Goal: Task Accomplishment & Management: Complete application form

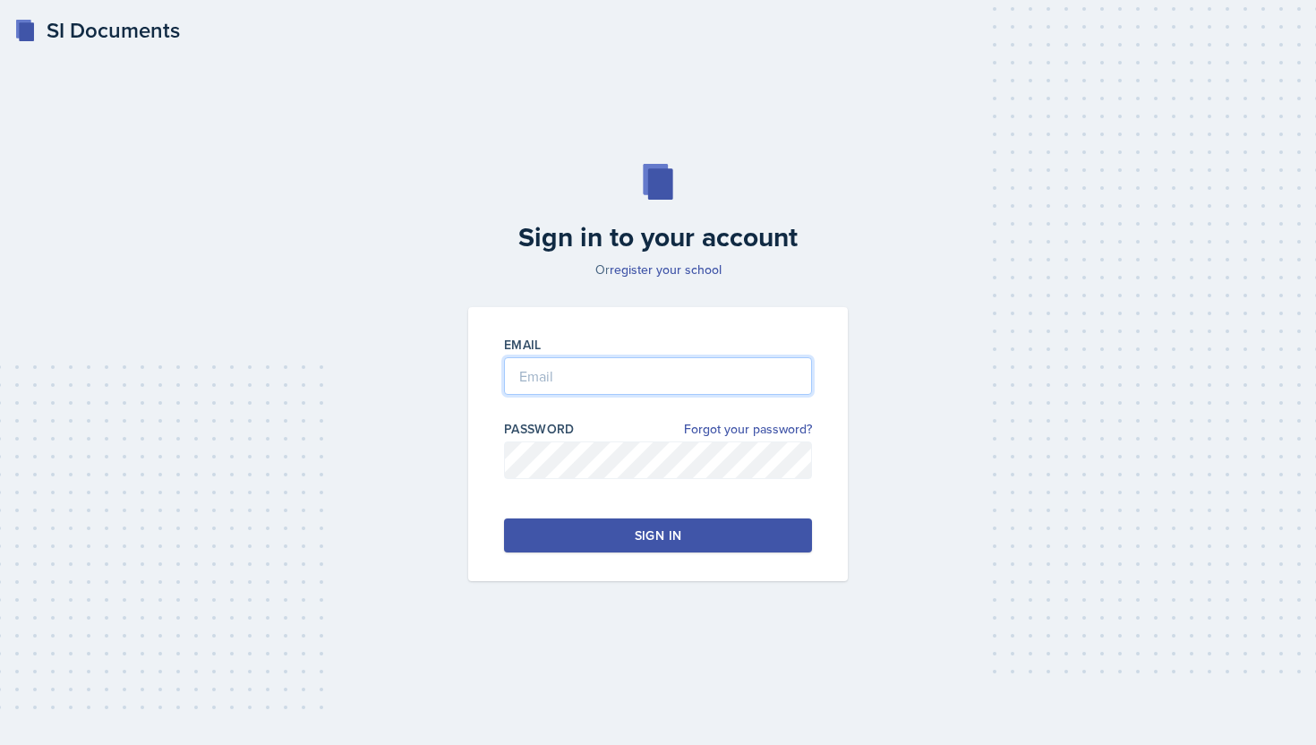
type input "nathan.choi@bobcats.gcsu.edu"
click at [631, 538] on button "Sign in" at bounding box center [658, 535] width 308 height 34
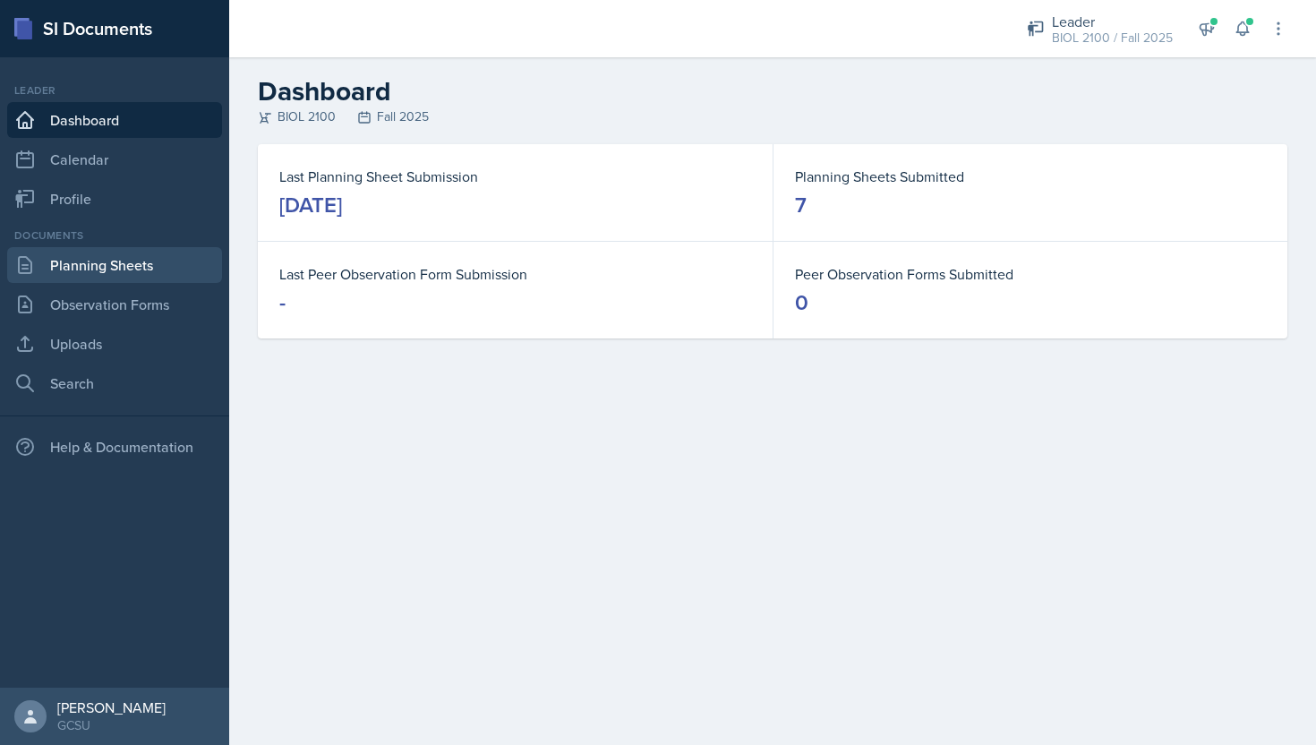
click at [178, 278] on link "Planning Sheets" at bounding box center [114, 265] width 215 height 36
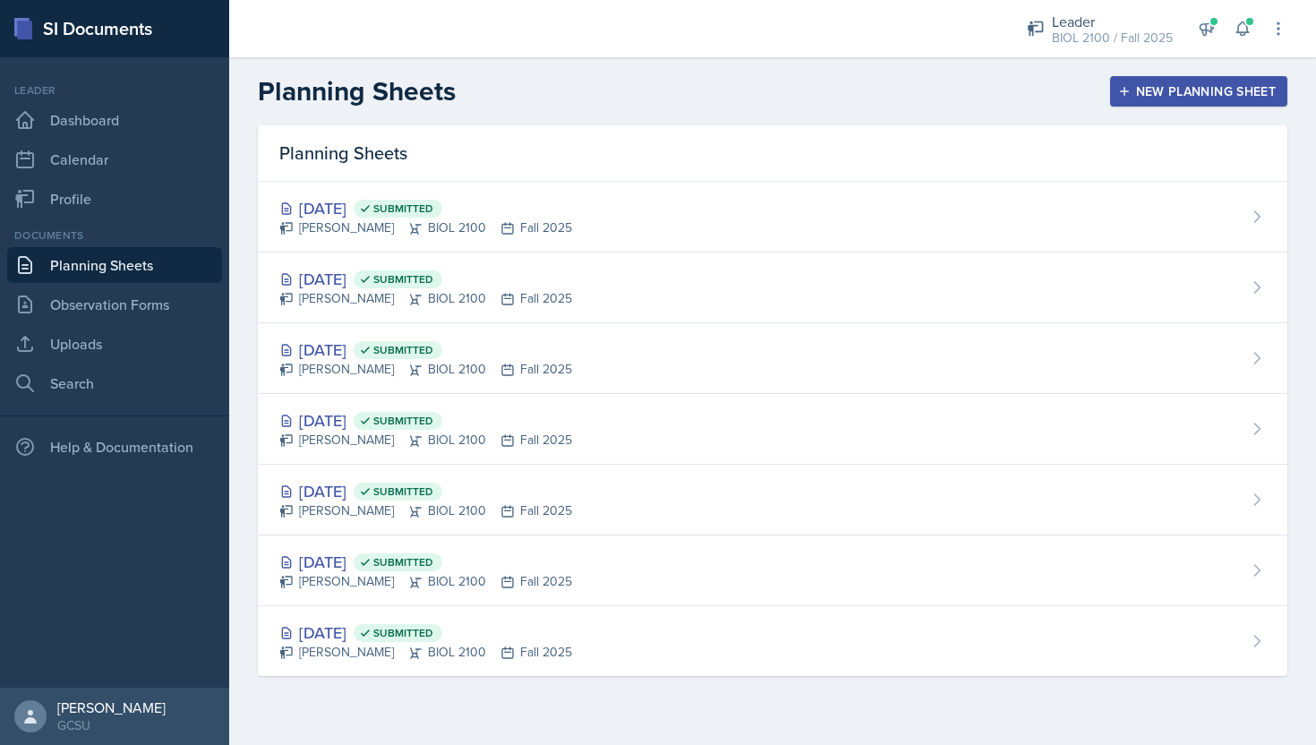
click at [1240, 96] on div "New Planning Sheet" at bounding box center [1199, 91] width 154 height 14
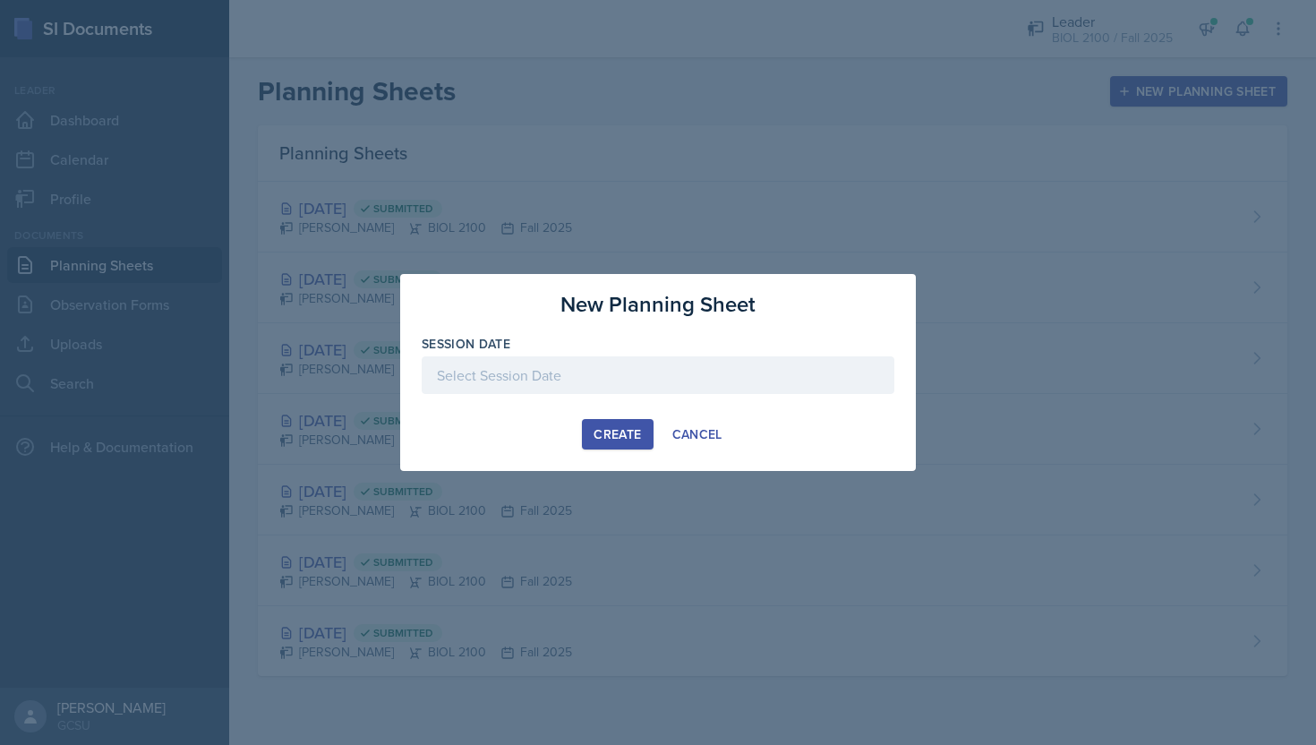
click at [620, 397] on div at bounding box center [658, 403] width 473 height 18
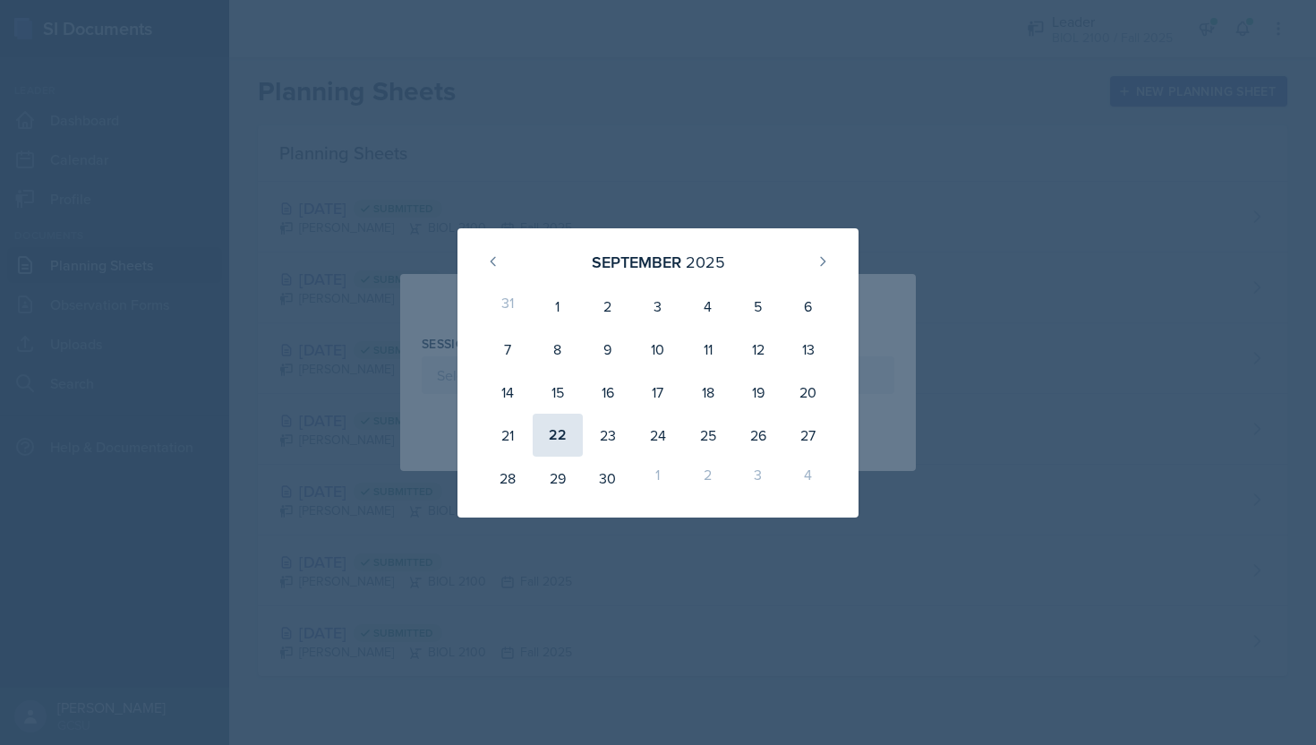
click at [569, 435] on div "22" at bounding box center [558, 435] width 50 height 43
type input "September 22nd, 2025"
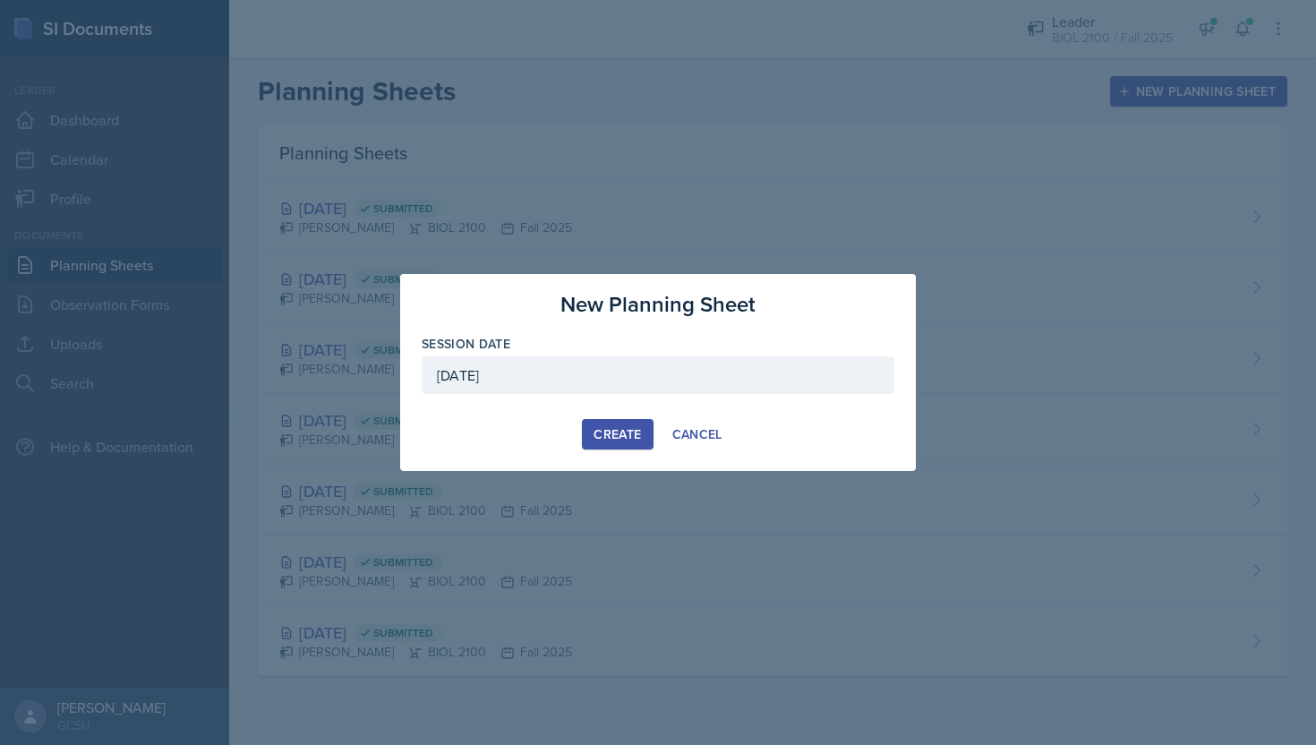
click at [600, 434] on div "Create" at bounding box center [617, 434] width 47 height 14
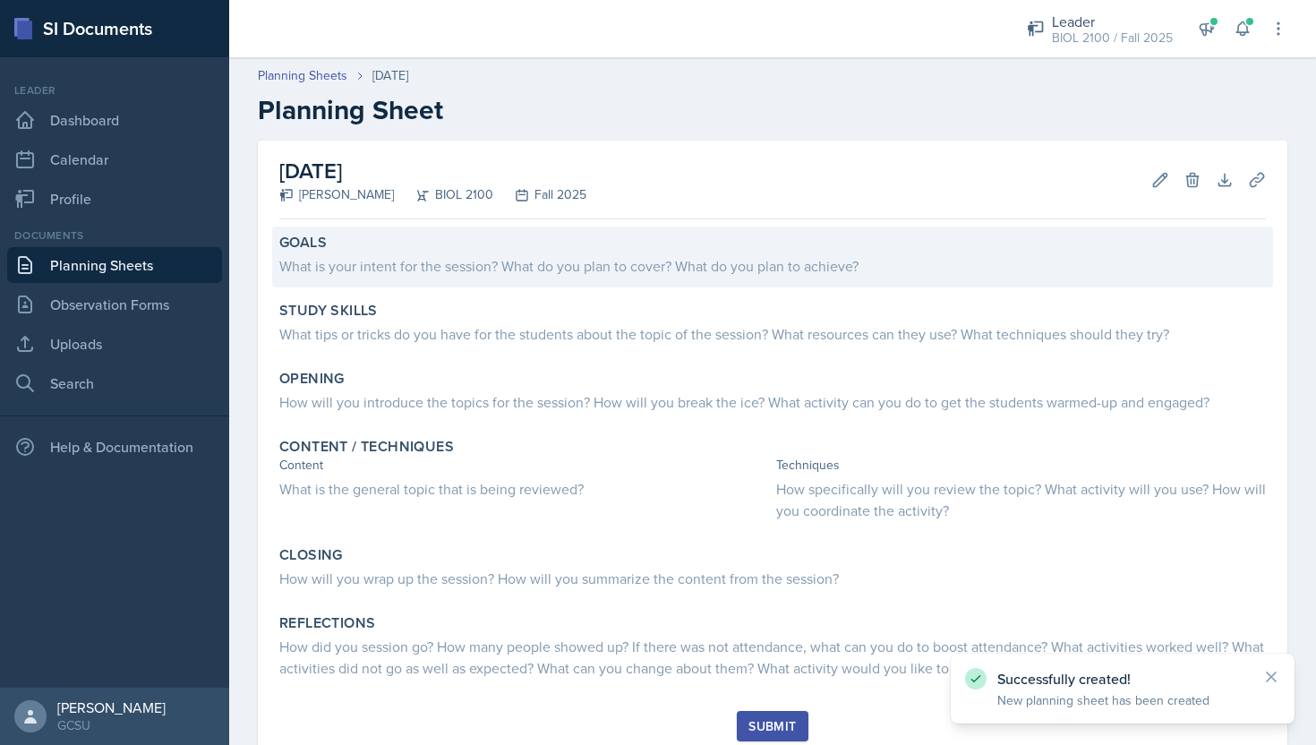
click at [513, 266] on div "What is your intent for the session? What do you plan to cover? What do you pla…" at bounding box center [772, 265] width 987 height 21
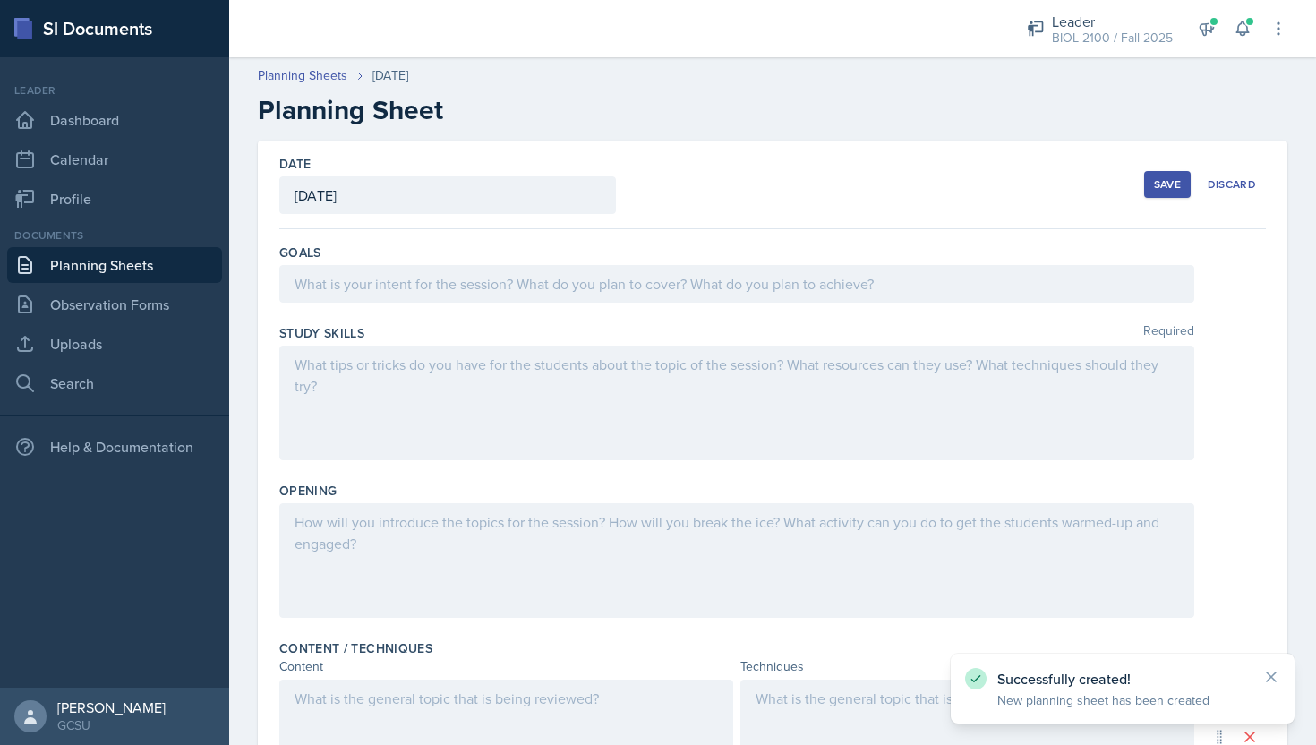
click at [514, 296] on div at bounding box center [736, 284] width 915 height 38
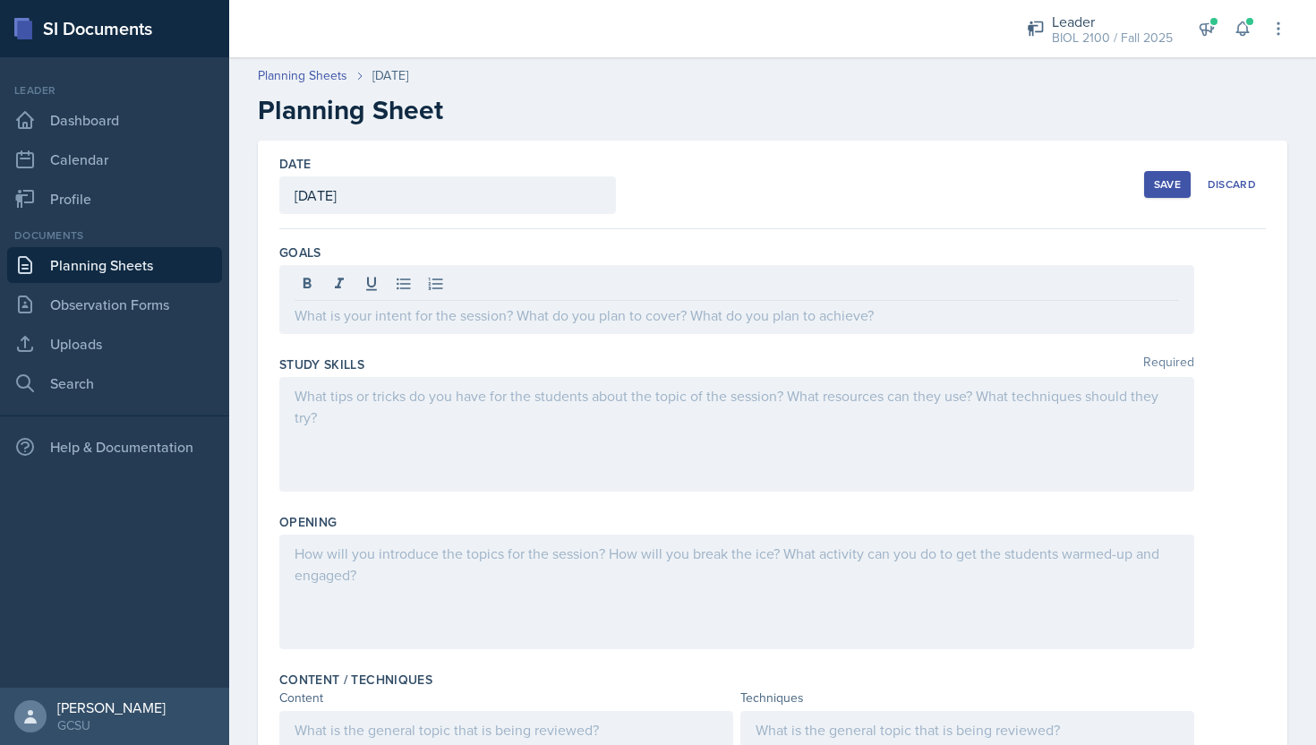
click at [414, 317] on p at bounding box center [737, 314] width 885 height 21
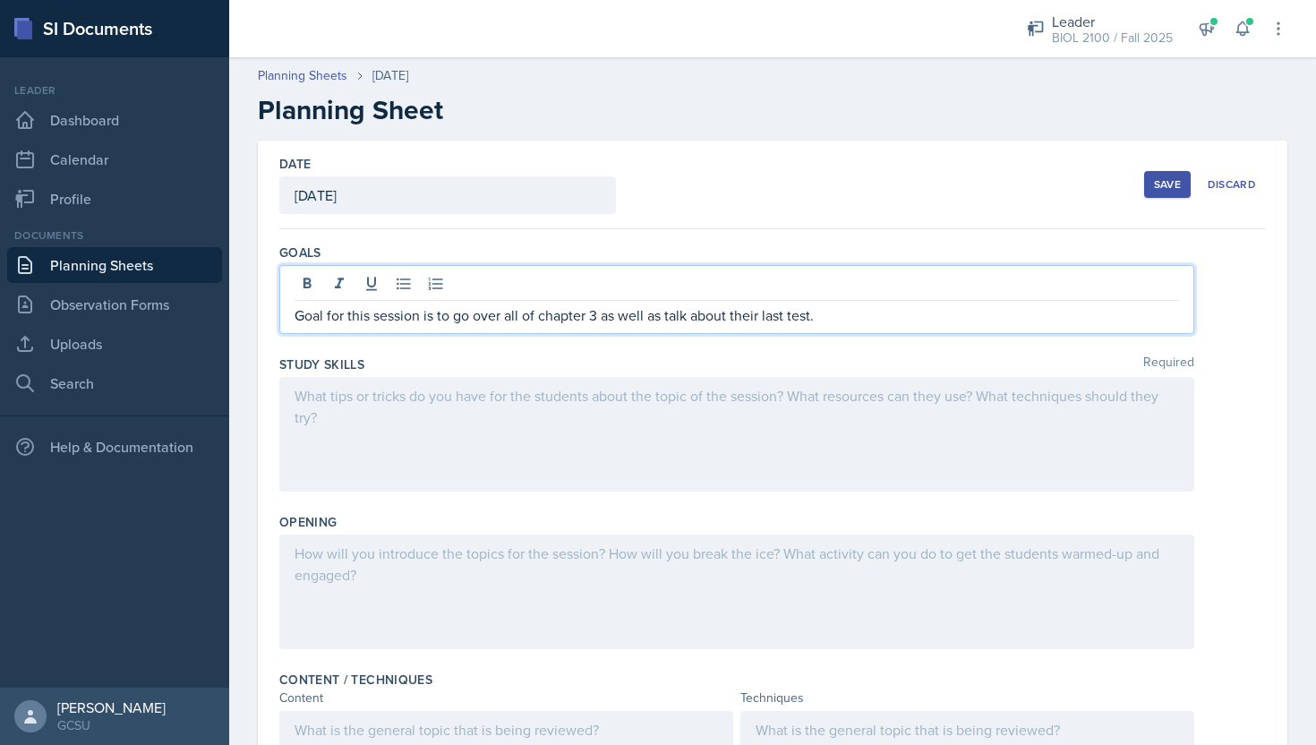
click at [461, 441] on div at bounding box center [736, 434] width 915 height 115
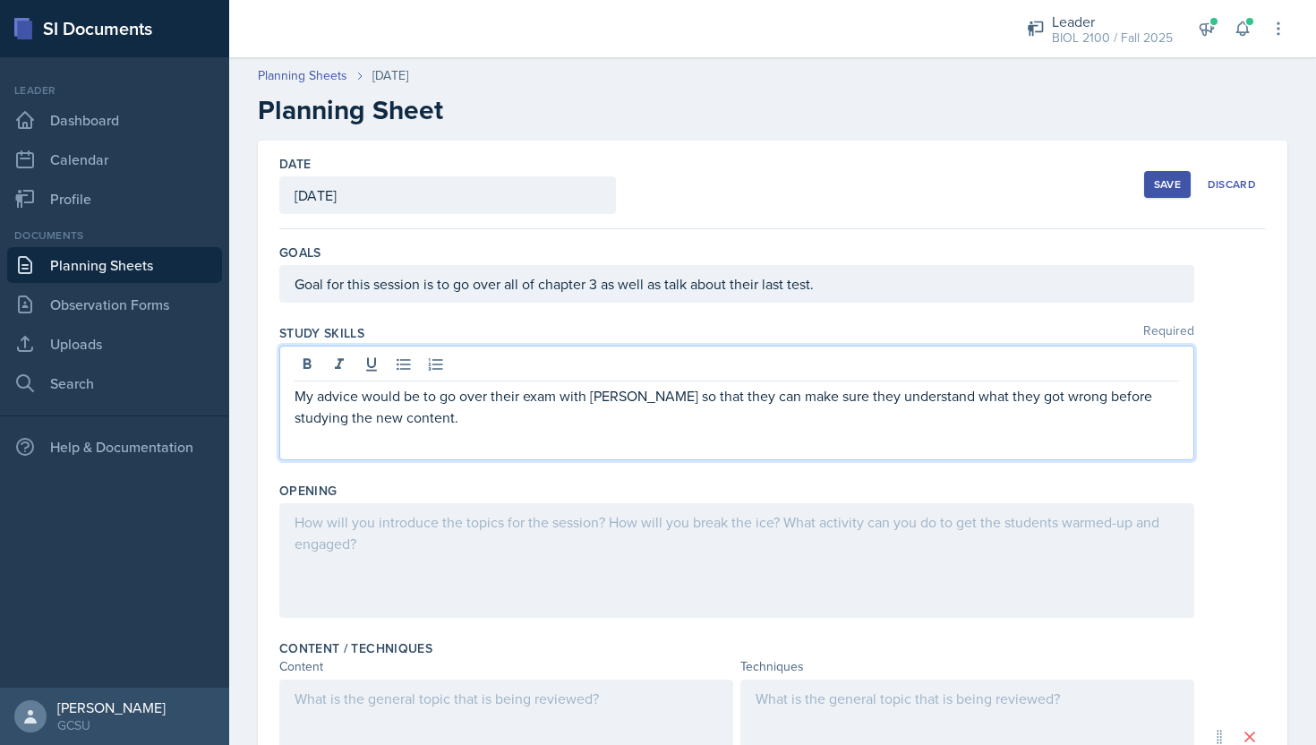
click at [467, 564] on div at bounding box center [736, 560] width 915 height 115
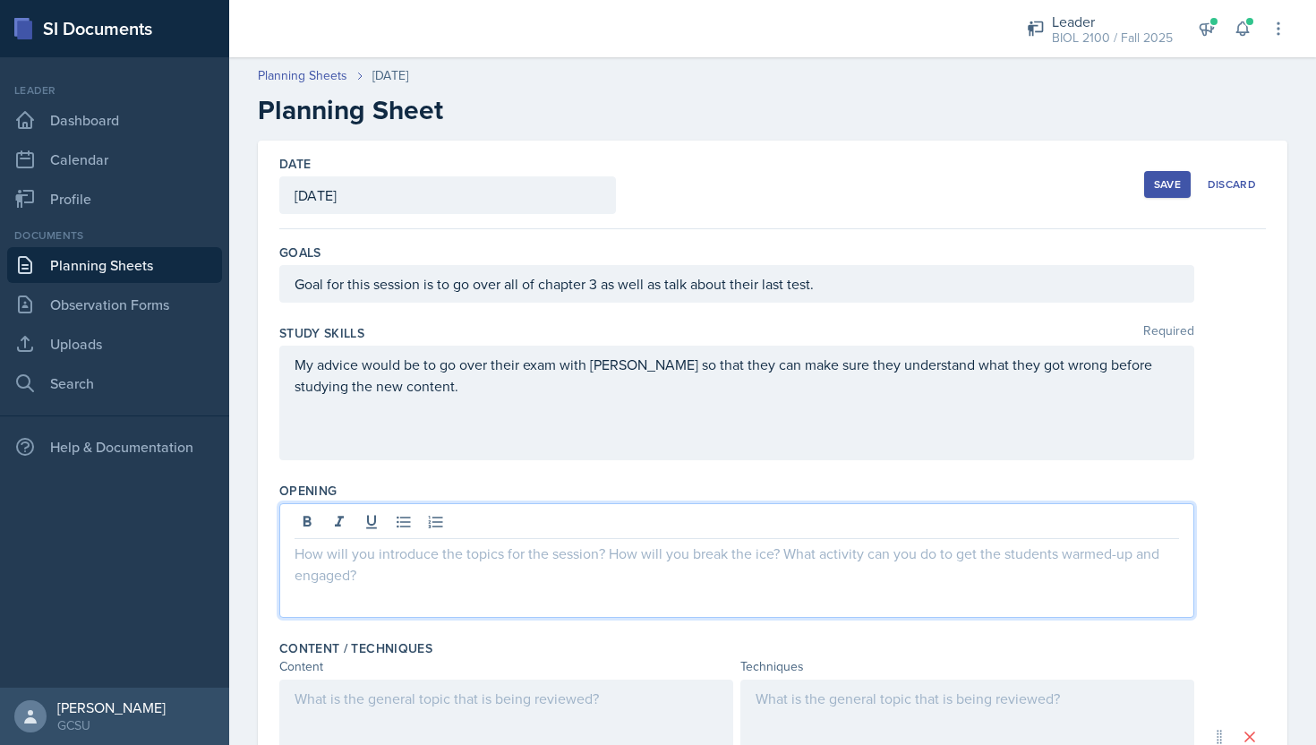
click at [543, 556] on p at bounding box center [737, 553] width 885 height 21
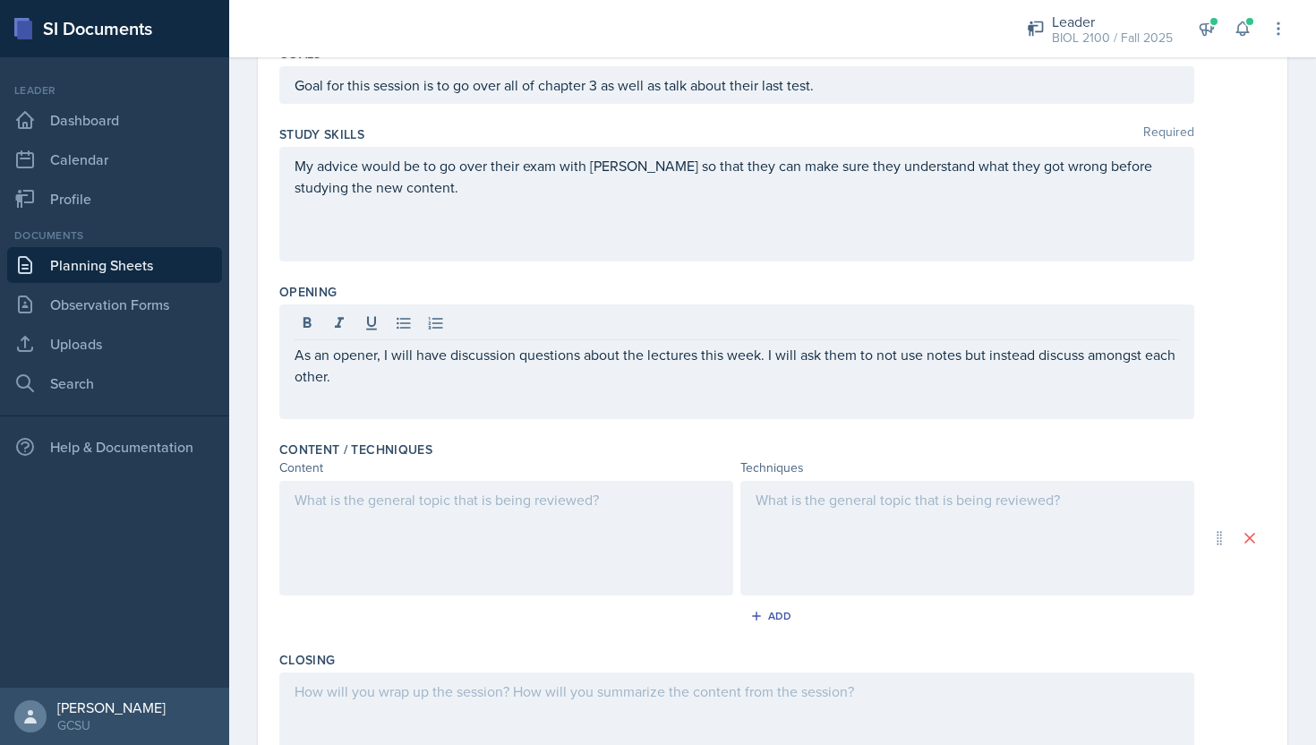
click at [507, 546] on div at bounding box center [506, 538] width 454 height 115
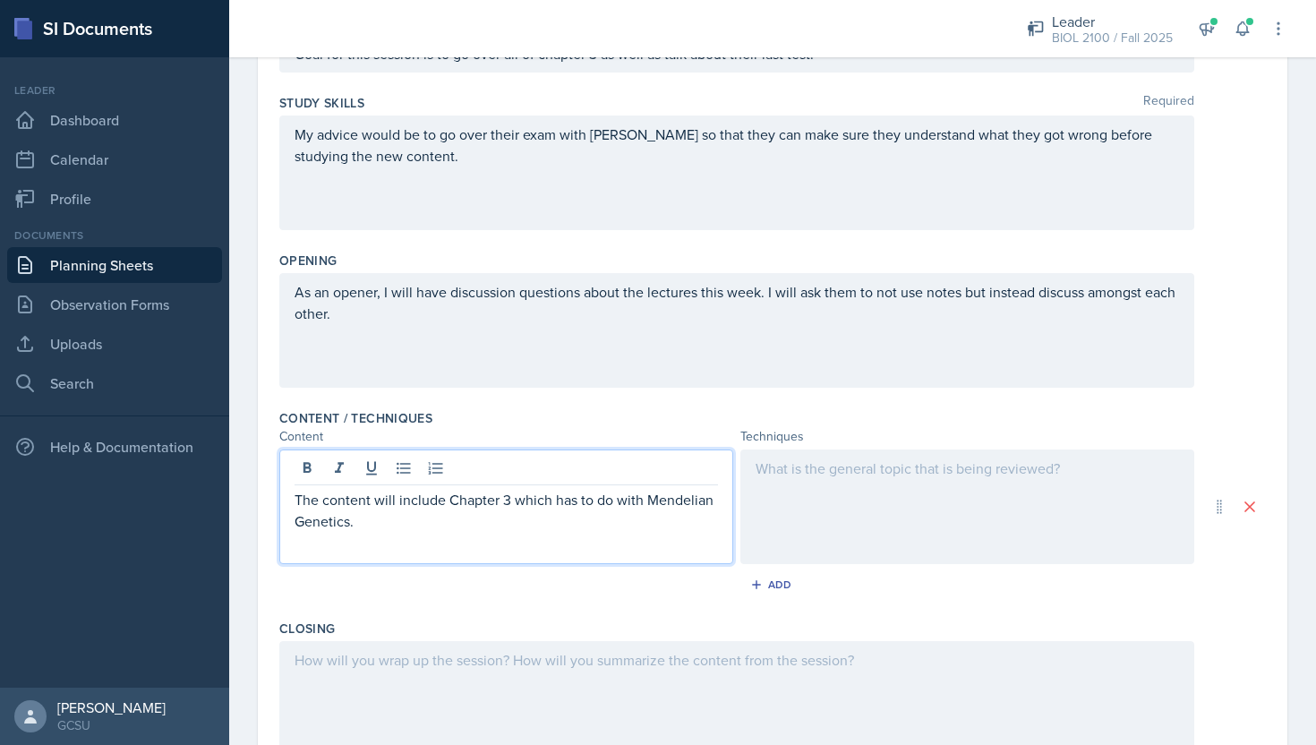
click at [833, 437] on div "Techniques" at bounding box center [967, 436] width 454 height 19
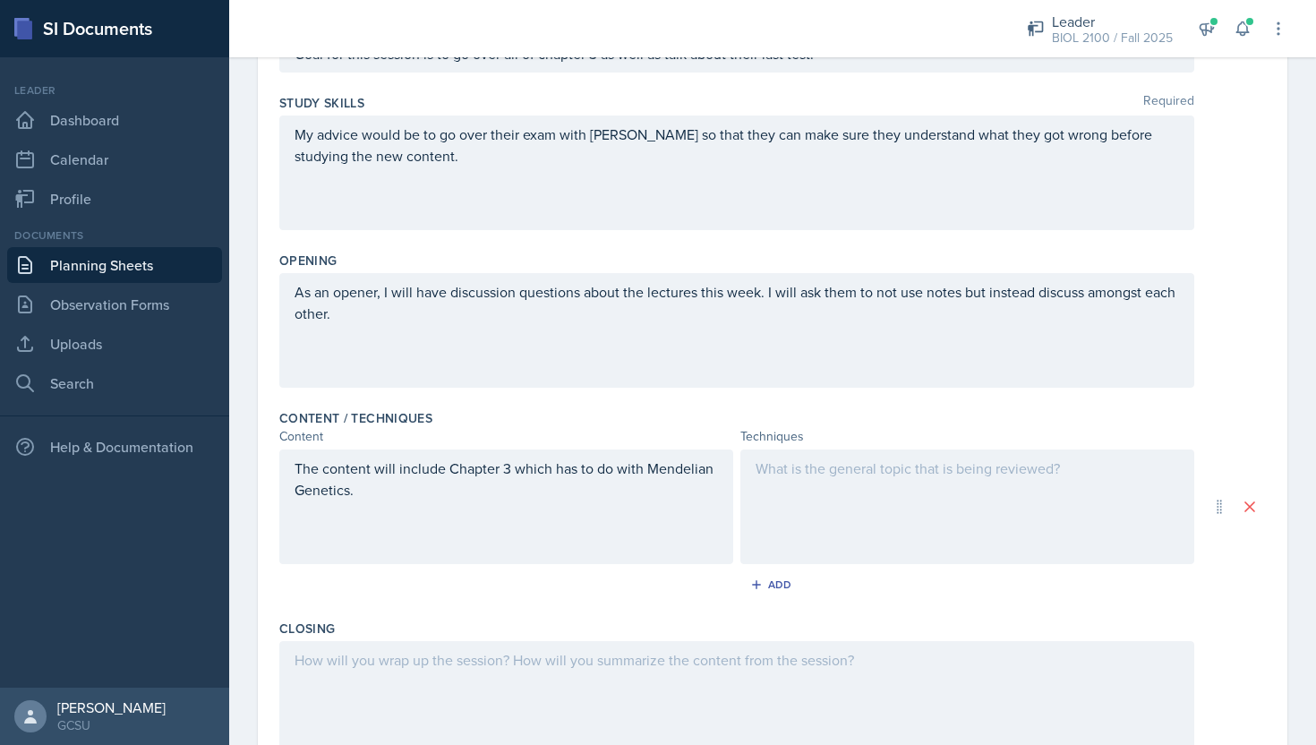
click at [833, 491] on div at bounding box center [967, 506] width 454 height 115
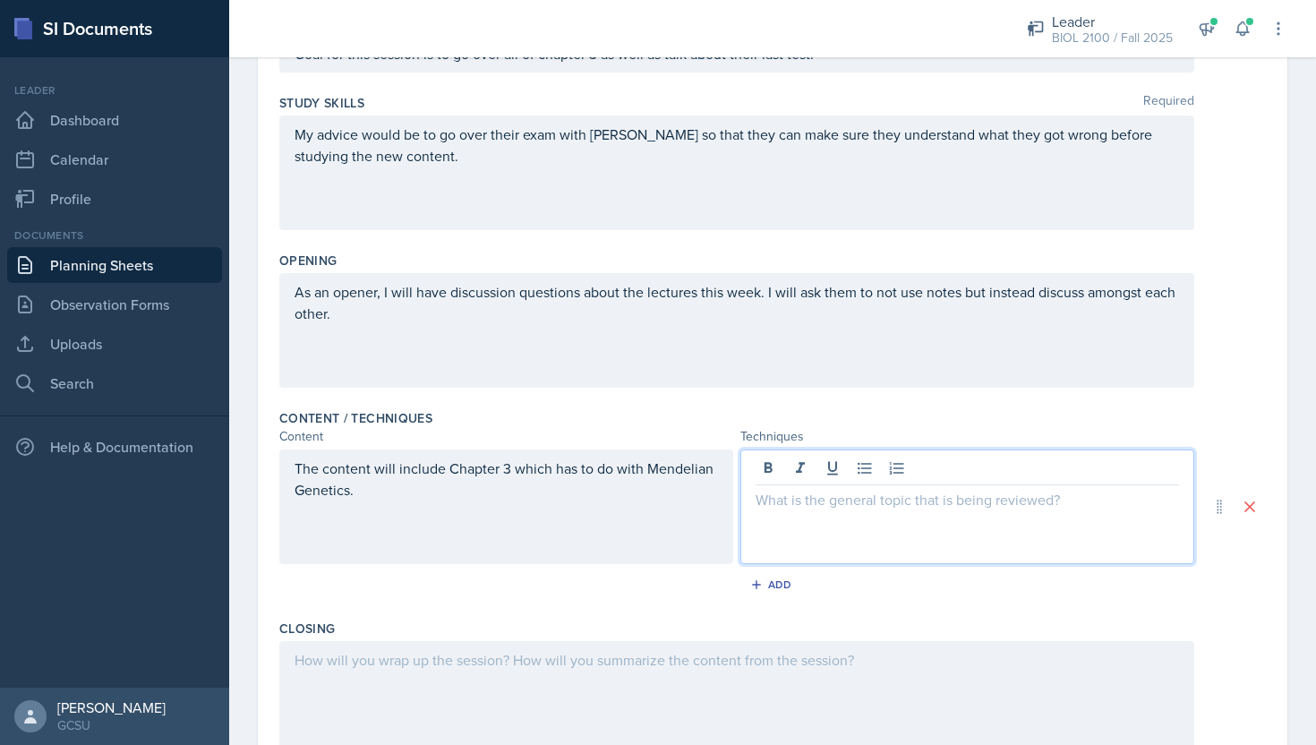
scroll to position [261, 0]
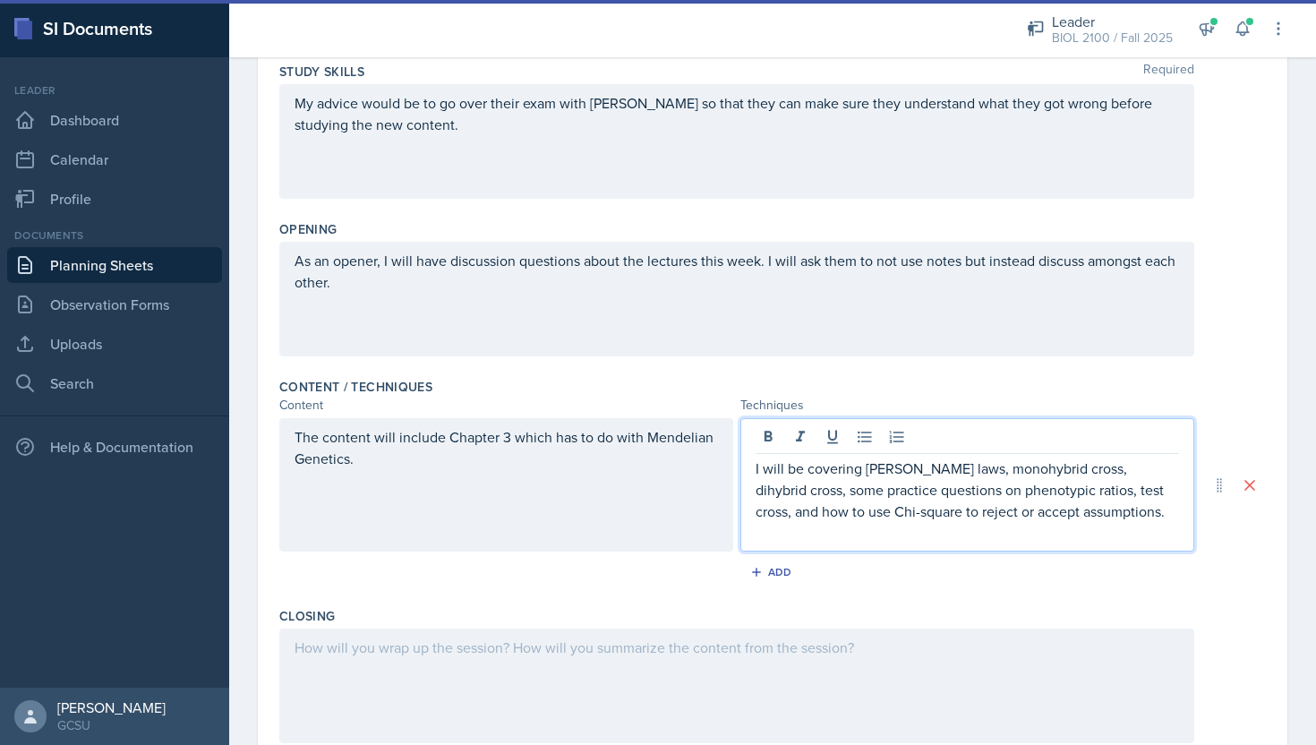
click at [783, 627] on div "Closing" at bounding box center [772, 679] width 987 height 158
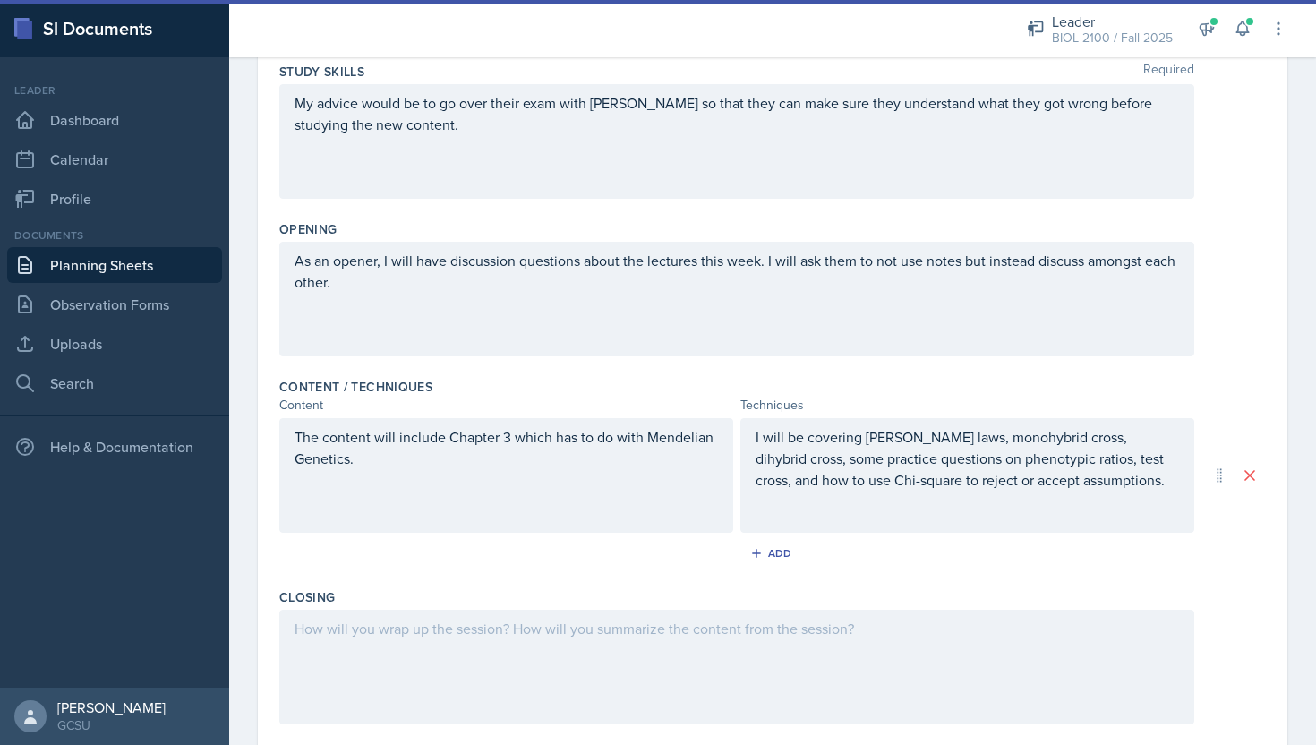
click at [782, 643] on div at bounding box center [736, 667] width 915 height 115
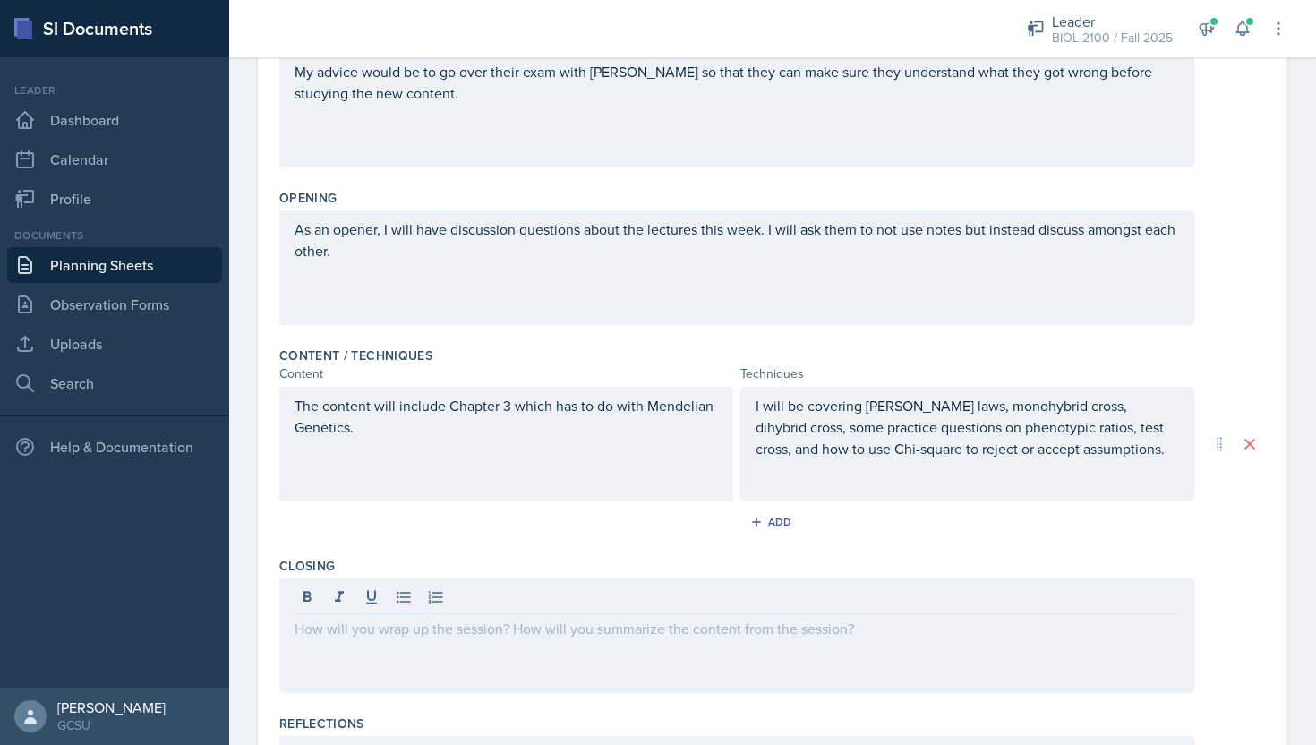
click at [569, 654] on div at bounding box center [736, 635] width 915 height 115
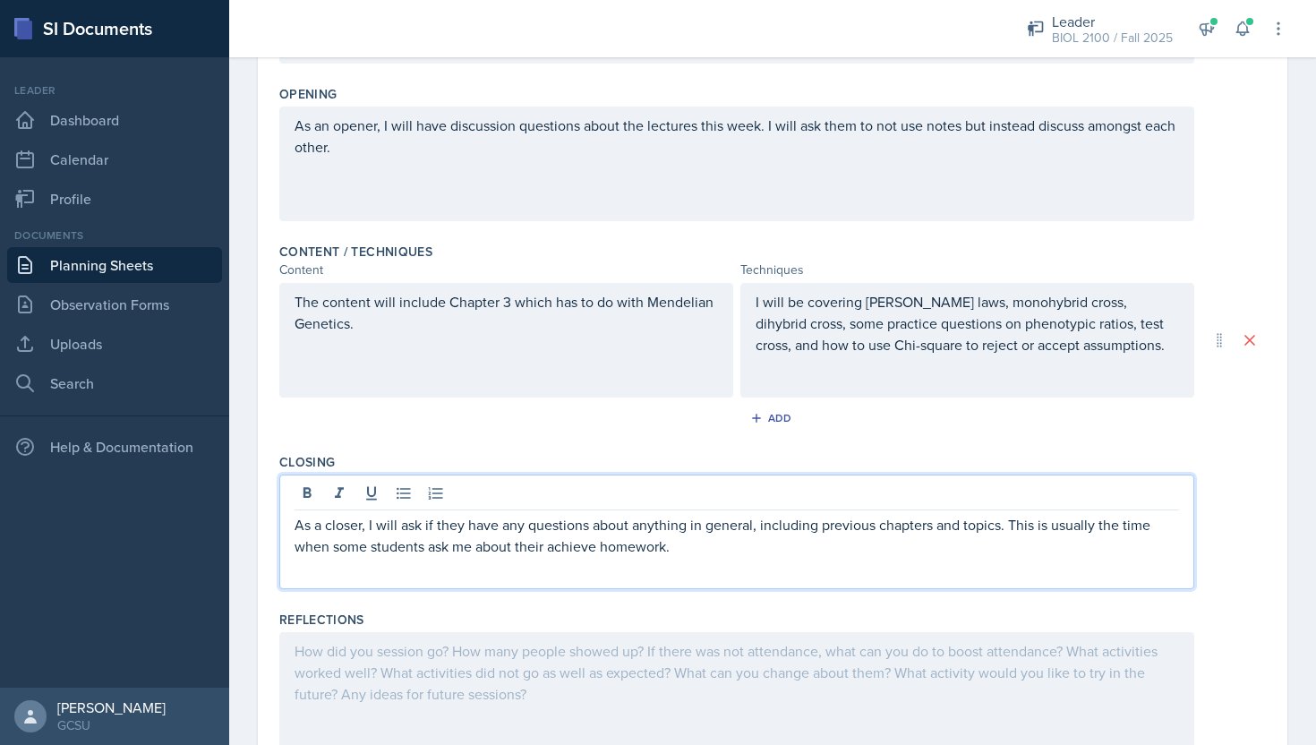
scroll to position [470, 0]
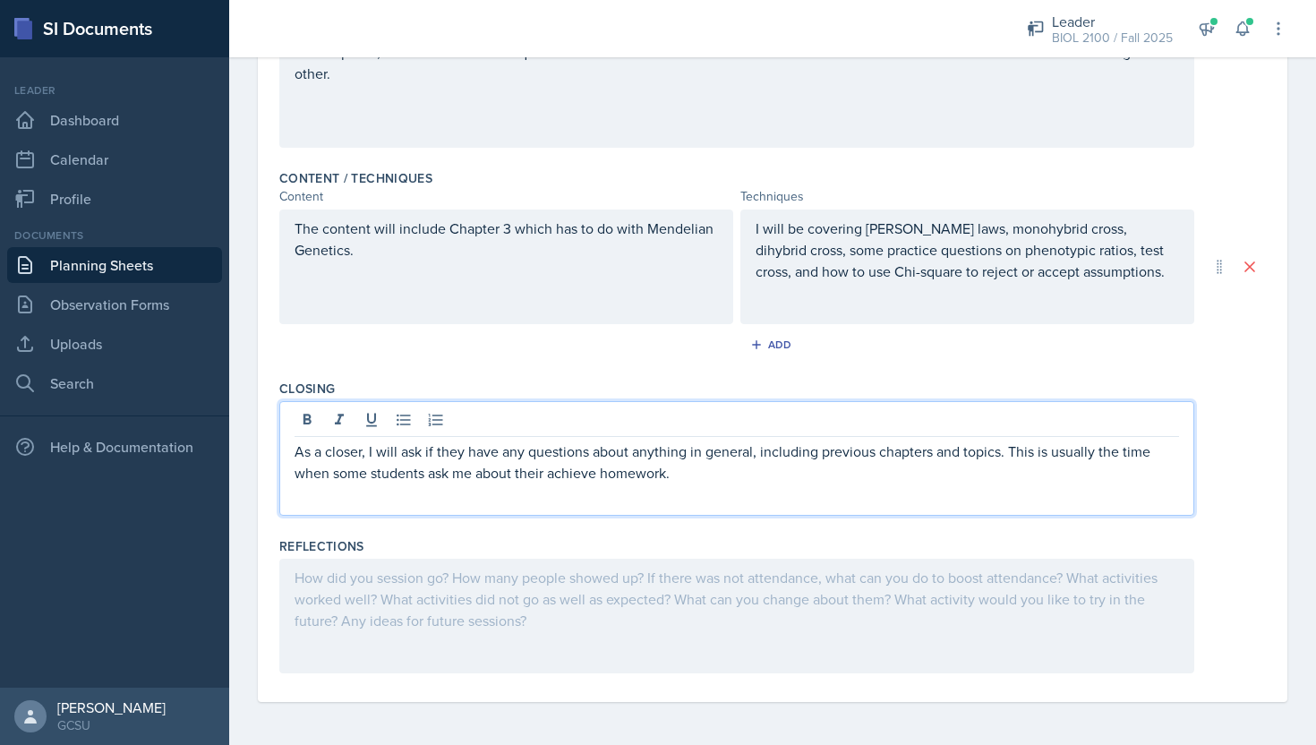
click at [638, 602] on div at bounding box center [736, 616] width 915 height 115
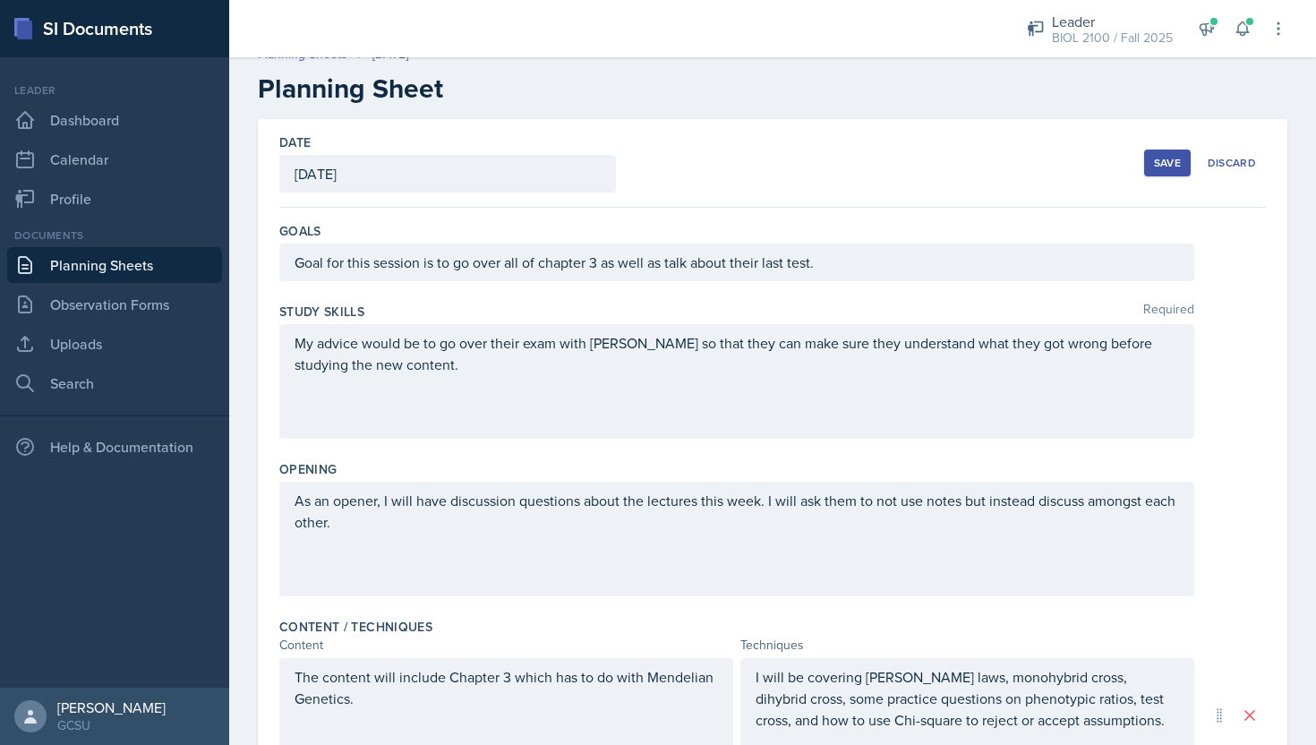
scroll to position [15, 0]
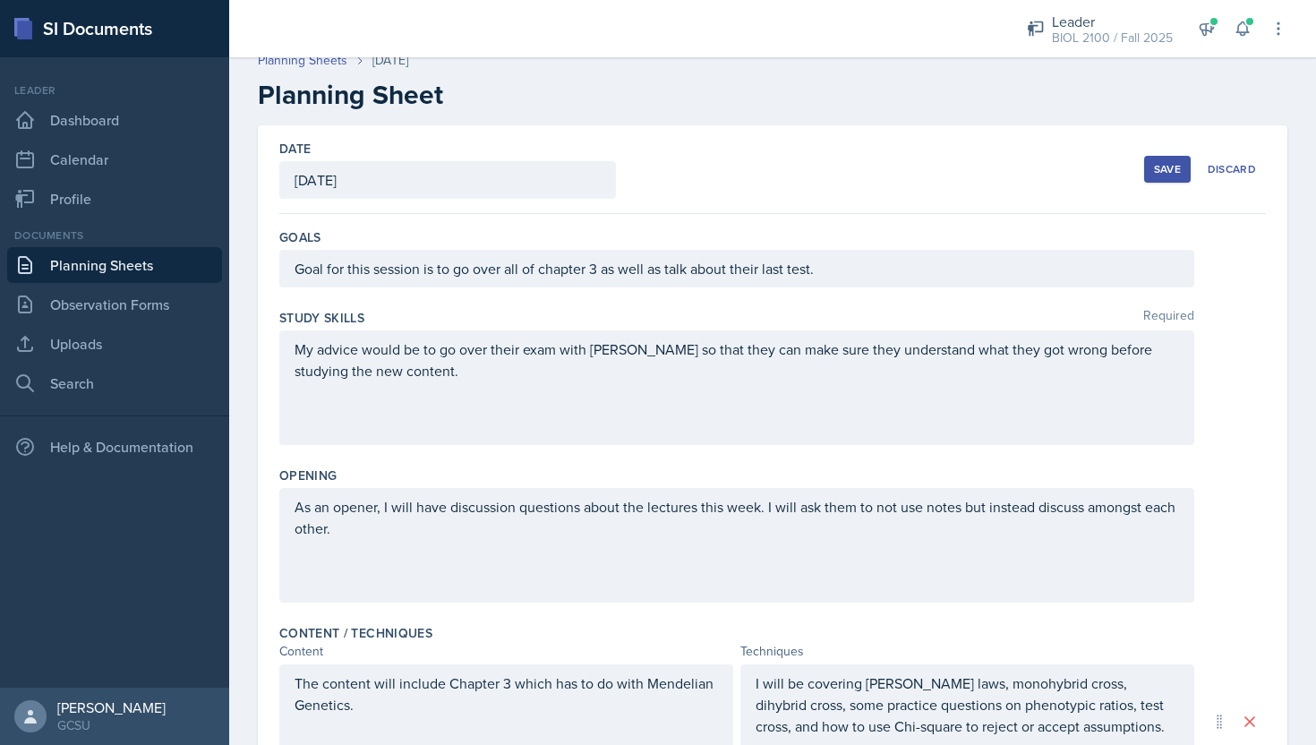
click at [1170, 176] on button "Save" at bounding box center [1167, 169] width 47 height 27
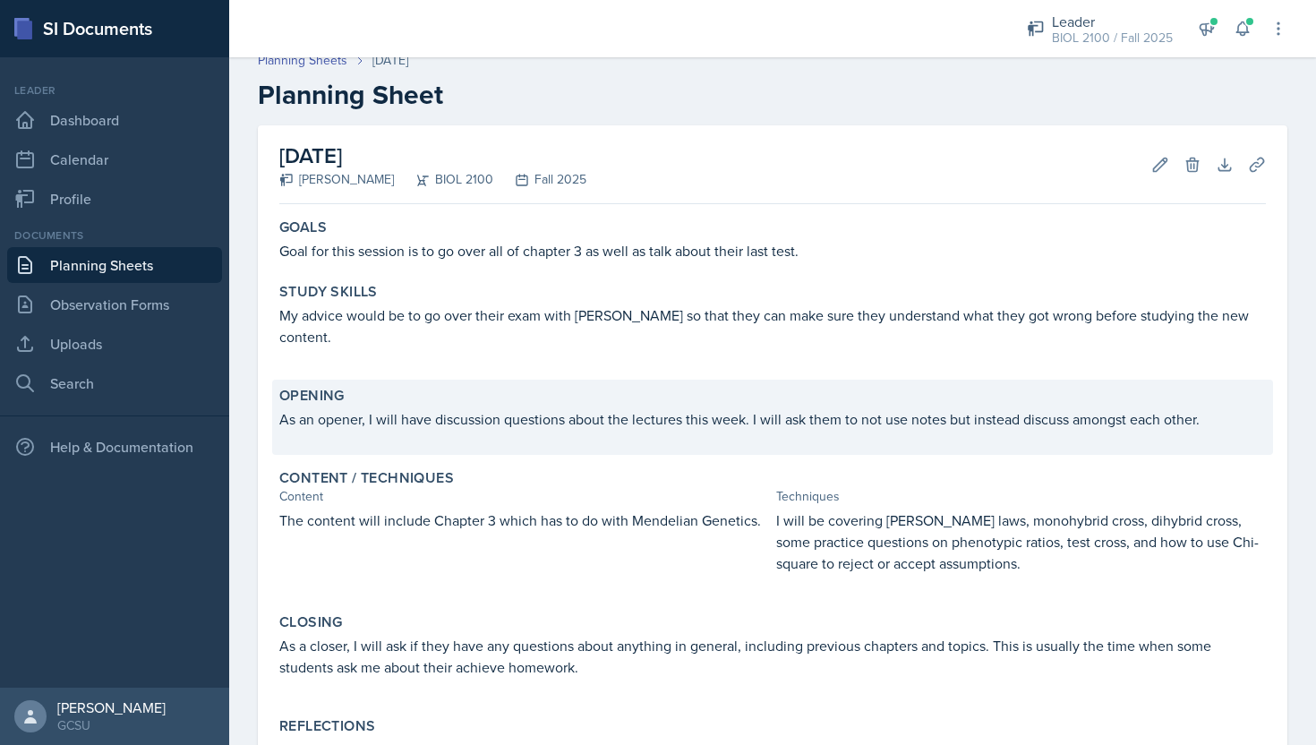
scroll to position [179, 0]
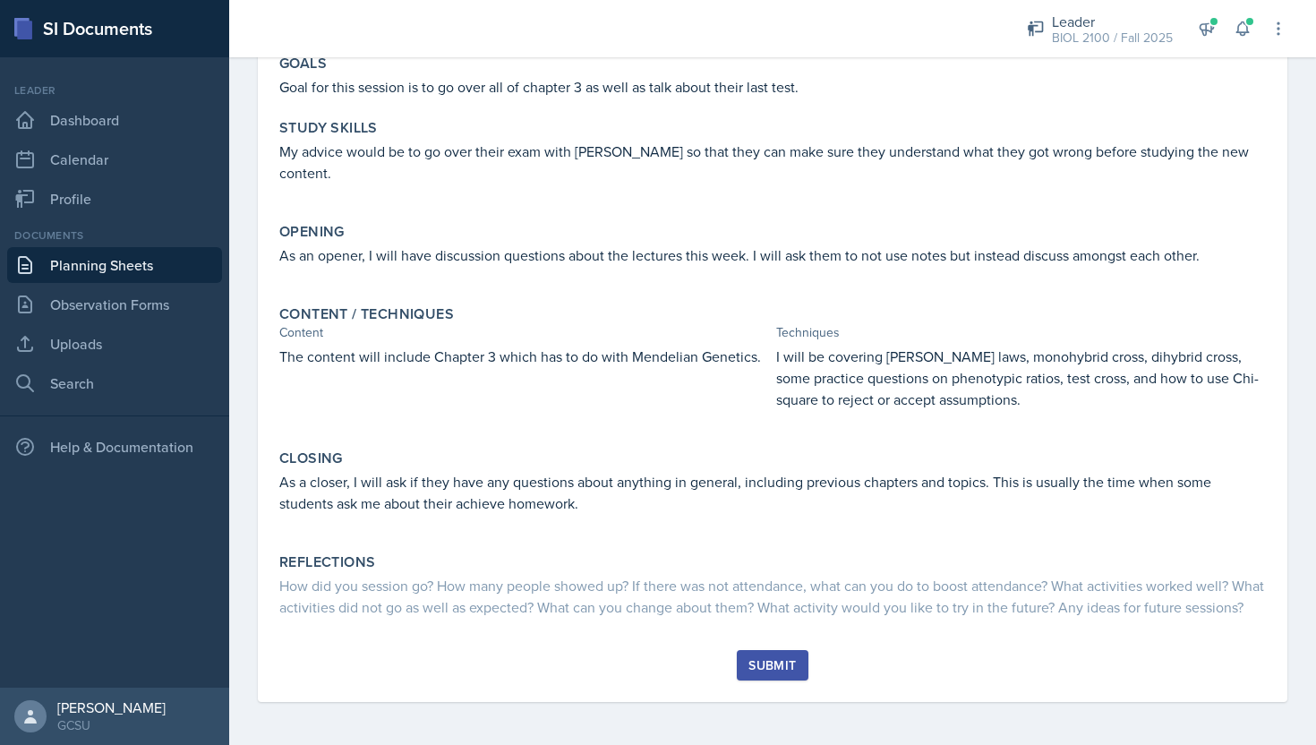
click at [760, 676] on button "Submit" at bounding box center [772, 665] width 71 height 30
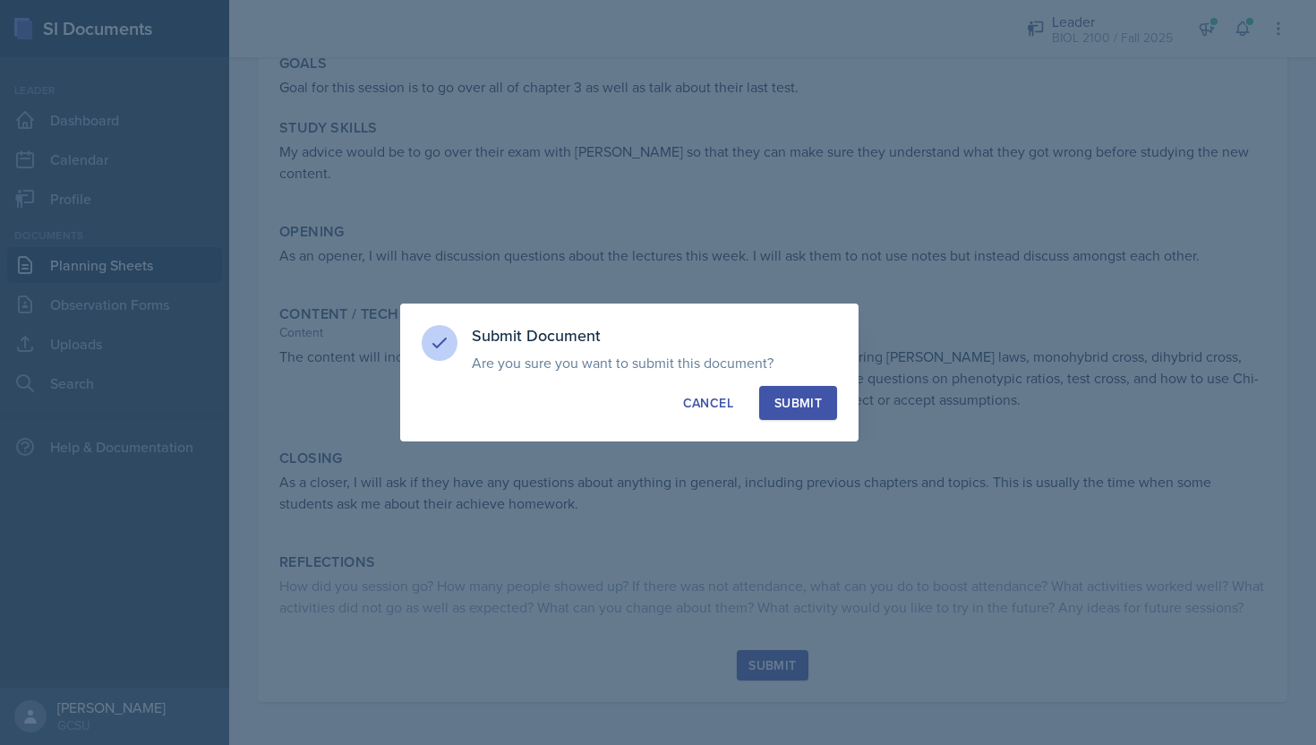
click at [801, 390] on button "Submit" at bounding box center [798, 403] width 78 height 34
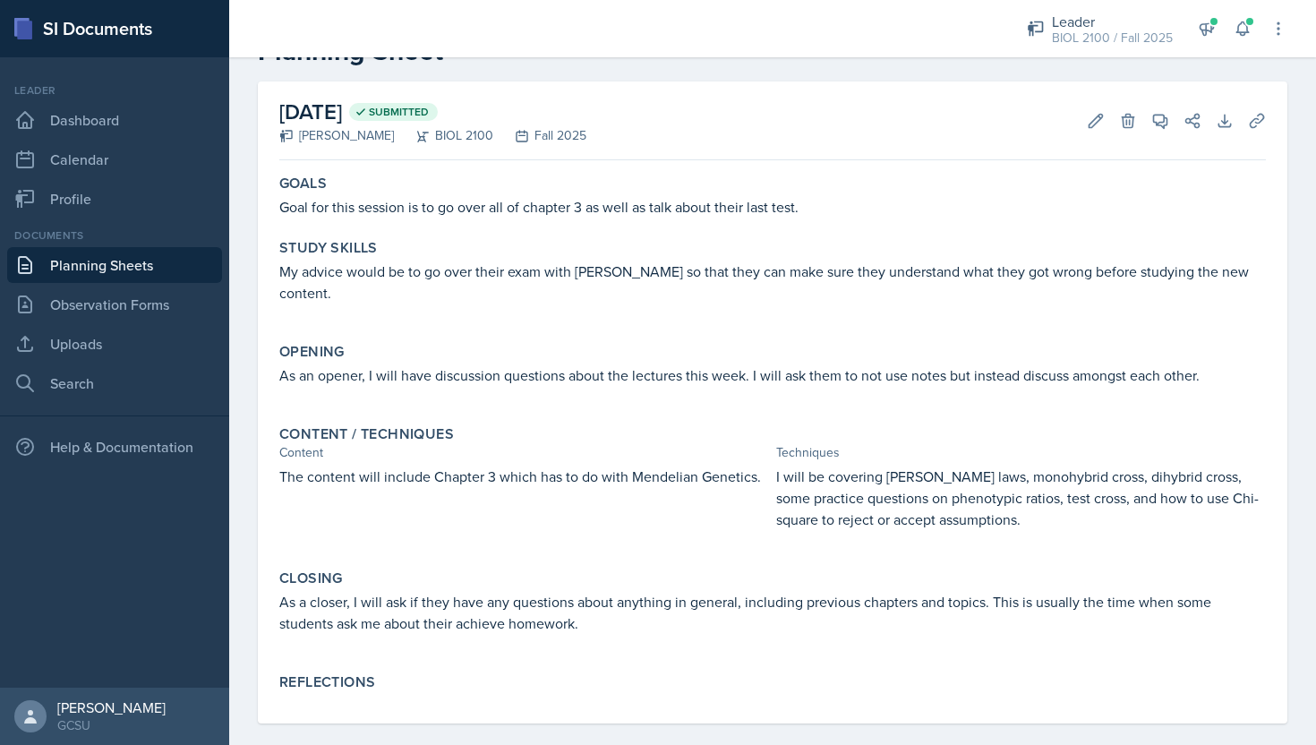
click at [801, 395] on div "Goals Goal for this session is to go over all of chapter 3 as well as talk abou…" at bounding box center [772, 445] width 987 height 556
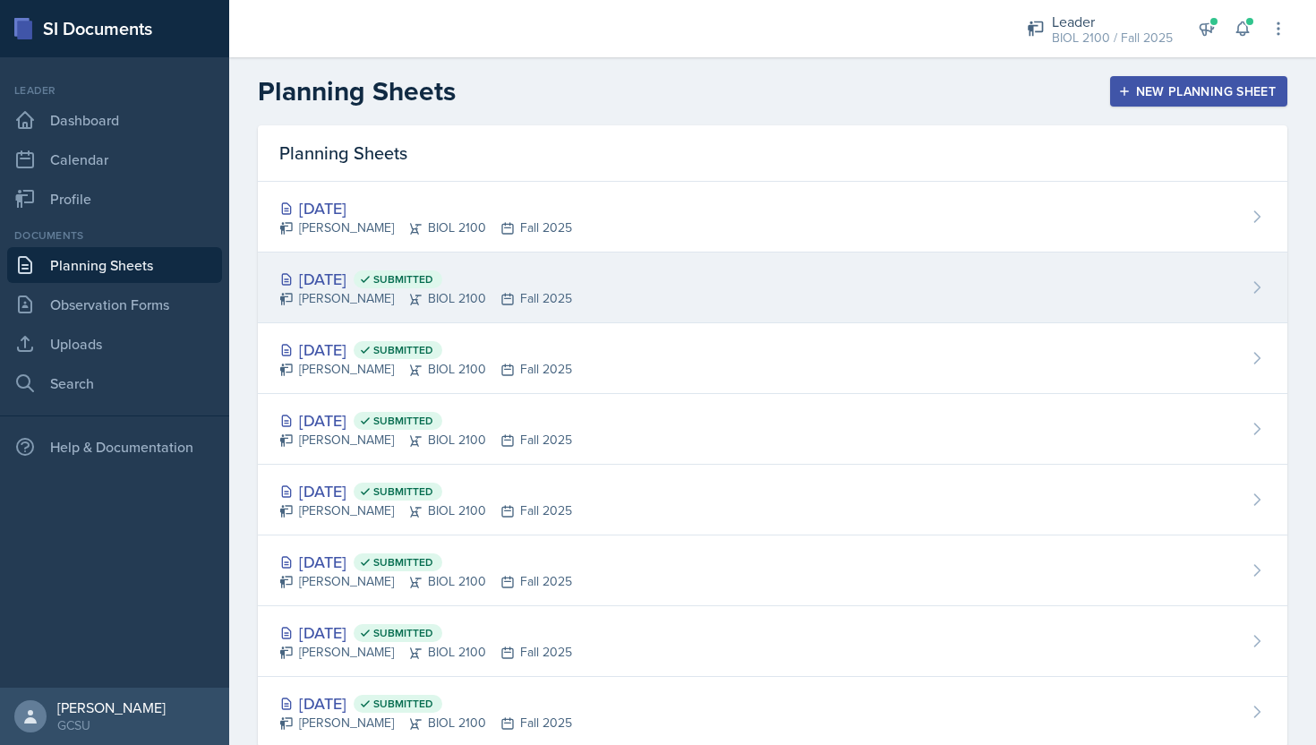
click at [442, 287] on span "Submitted" at bounding box center [398, 279] width 89 height 18
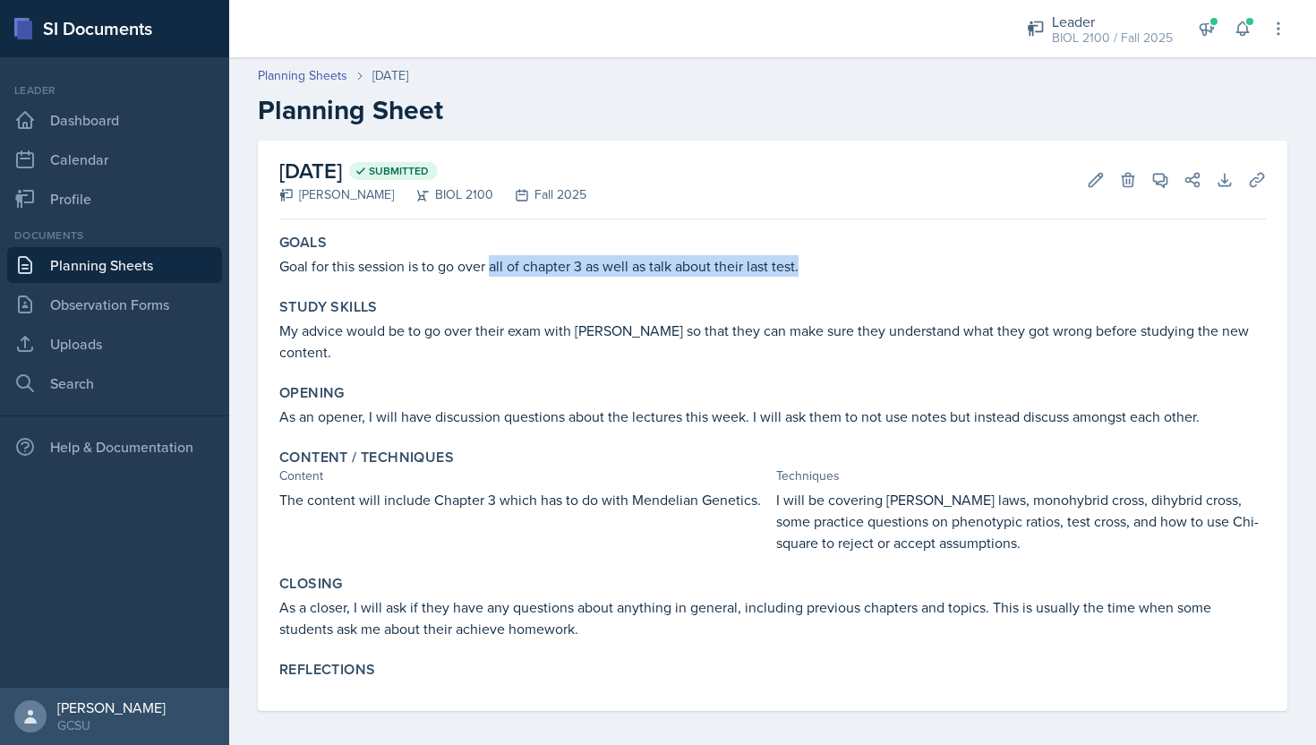
click at [492, 276] on div "Goals Goal for this session is to go over all of chapter 3 as well as talk abou…" at bounding box center [772, 255] width 1001 height 57
click at [492, 276] on p "Goal for this session is to go over all of chapter 3 as well as talk about thei…" at bounding box center [772, 265] width 987 height 21
click at [450, 334] on p "My advice would be to go over their exam with [PERSON_NAME] so that they can ma…" at bounding box center [772, 341] width 987 height 43
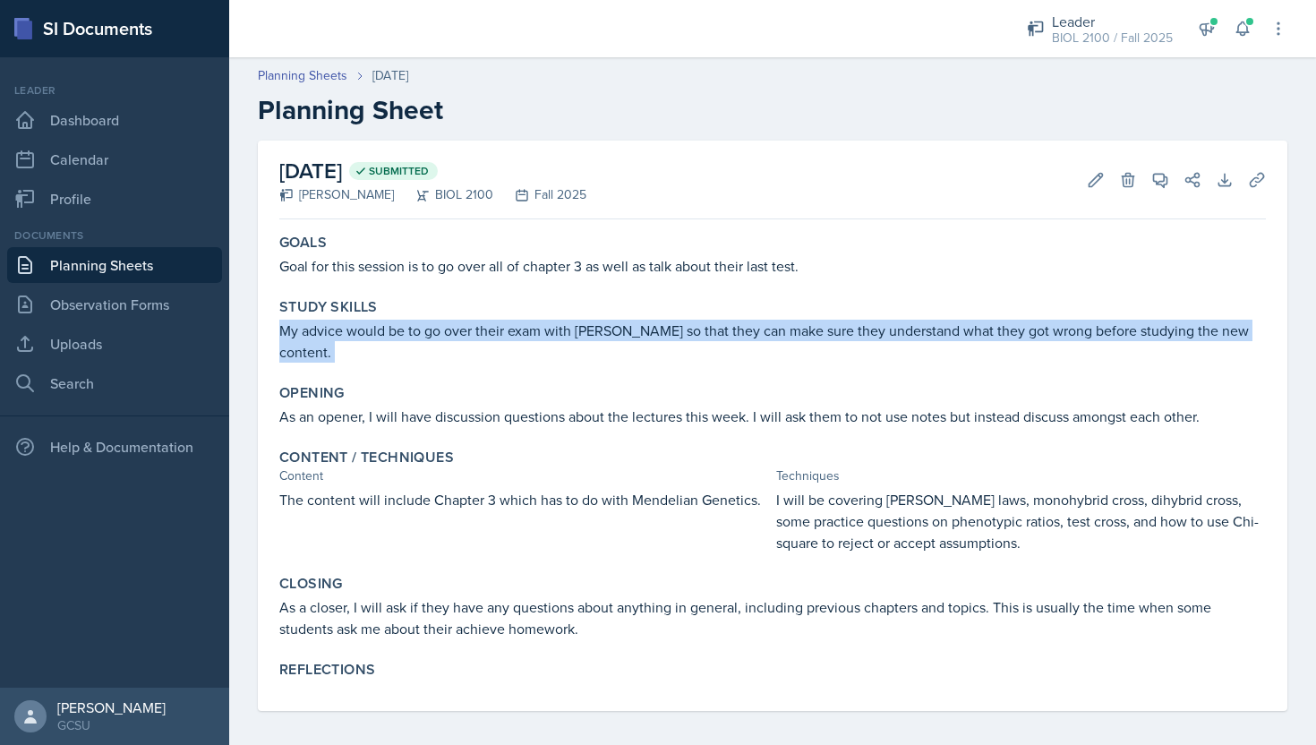
click at [450, 334] on p "My advice would be to go over their exam with [PERSON_NAME] so that they can ma…" at bounding box center [772, 341] width 987 height 43
copy div "My advice would be to go over their exam with [PERSON_NAME] so that they can ma…"
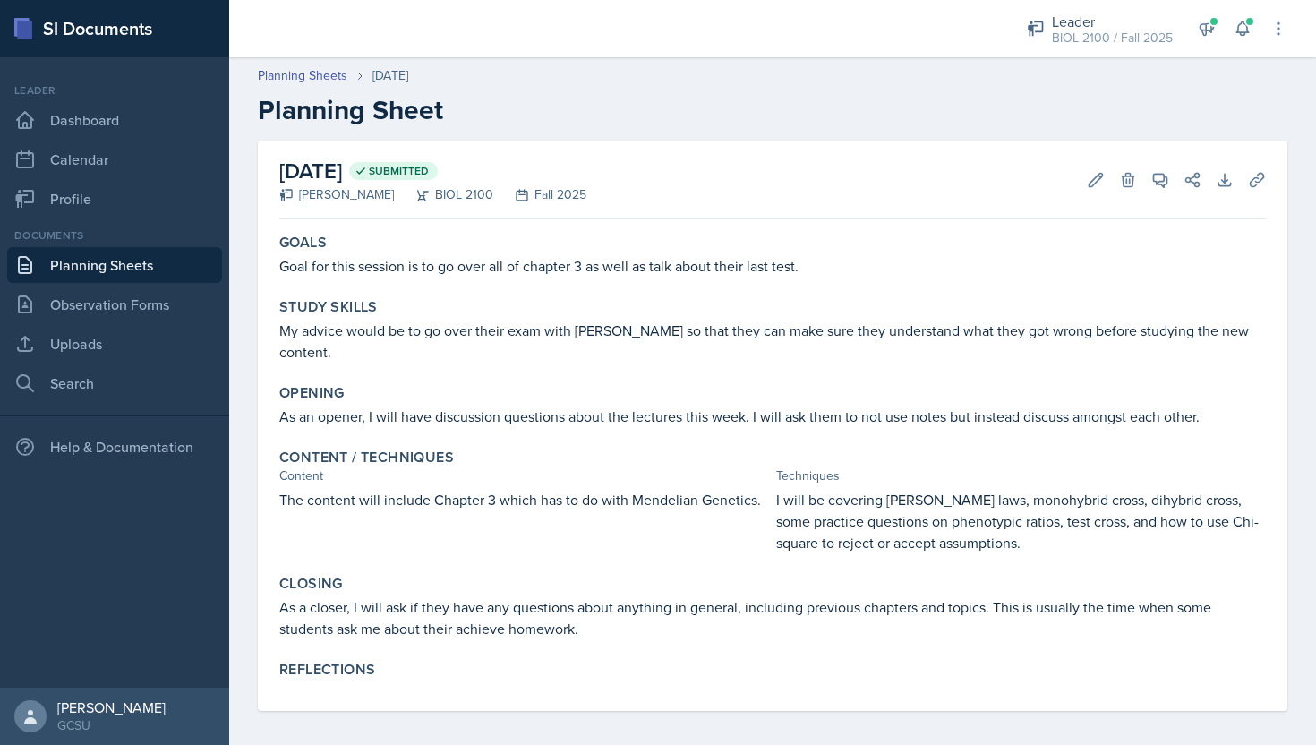
click at [617, 406] on p "As an opener, I will have discussion questions about the lectures this week. I …" at bounding box center [772, 416] width 987 height 21
click at [614, 406] on p "As an opener, I will have discussion questions about the lectures this week. I …" at bounding box center [772, 416] width 987 height 21
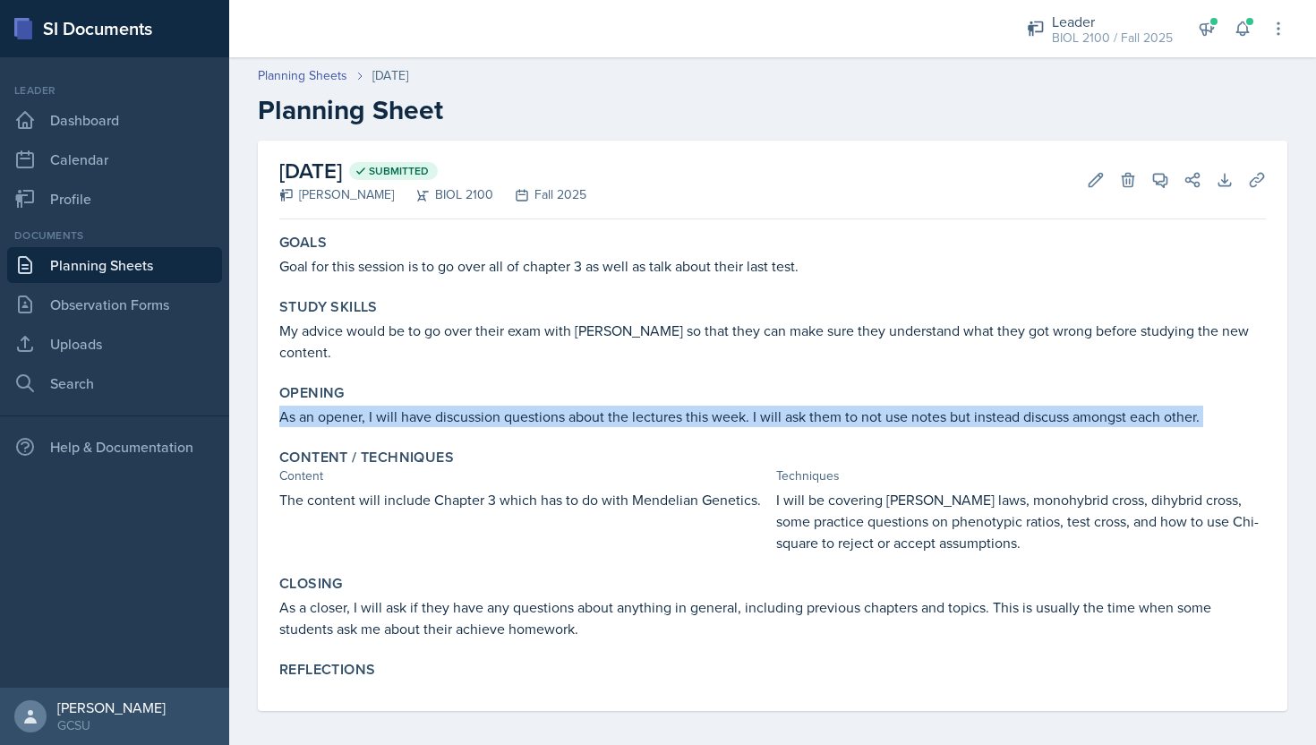
copy div "As an opener, I will have discussion questions about the lectures this week. I …"
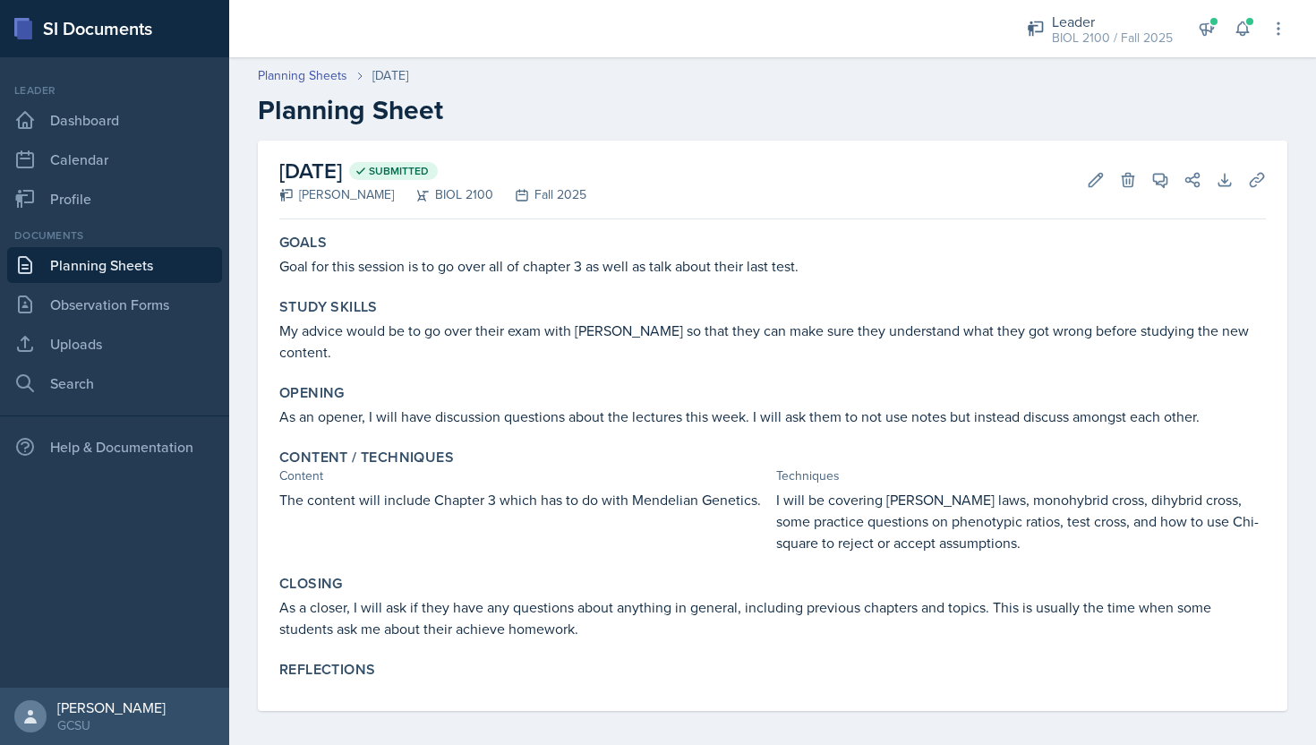
click at [509, 496] on div "The content will include Chapter 3 which has to do with Mendelian Genetics." at bounding box center [524, 521] width 490 height 64
click at [509, 489] on p "The content will include Chapter 3 which has to do with Mendelian Genetics." at bounding box center [524, 499] width 490 height 21
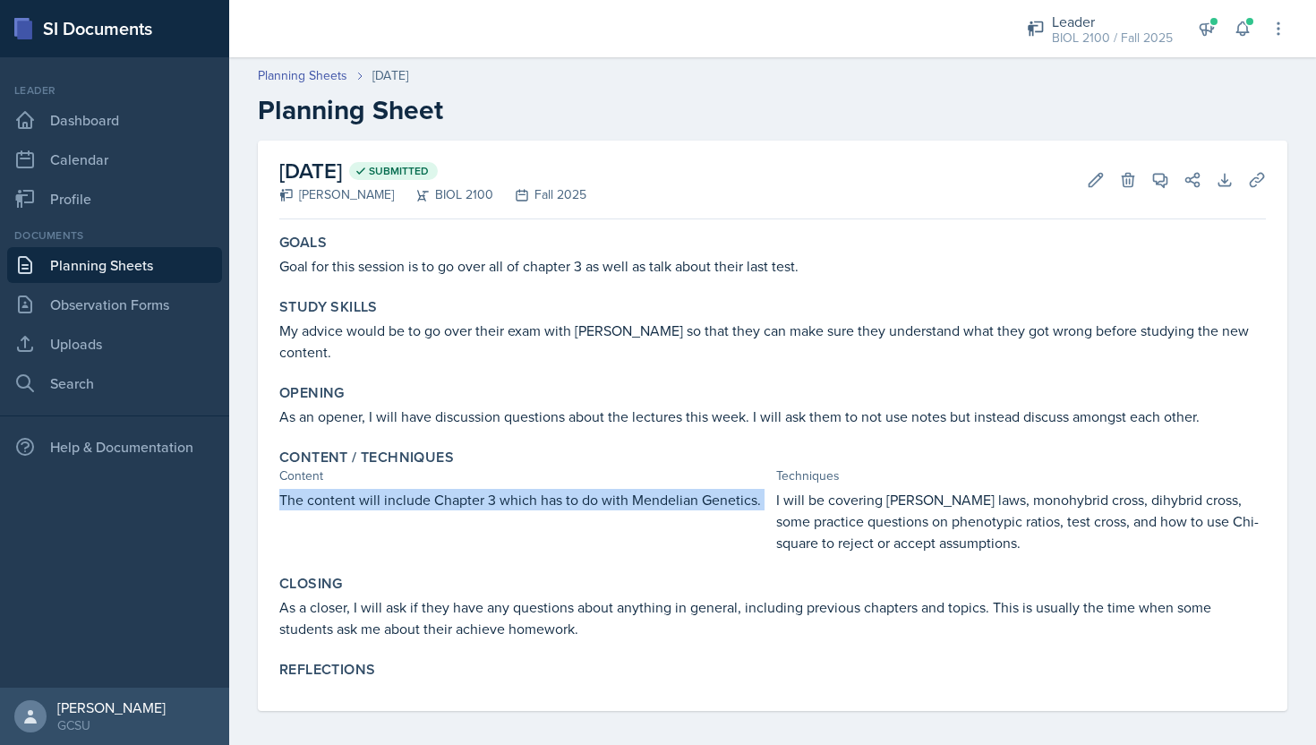
click at [509, 489] on p "The content will include Chapter 3 which has to do with Mendelian Genetics." at bounding box center [524, 499] width 490 height 21
copy div "The content will include Chapter 3 which has to do with Mendelian Genetics."
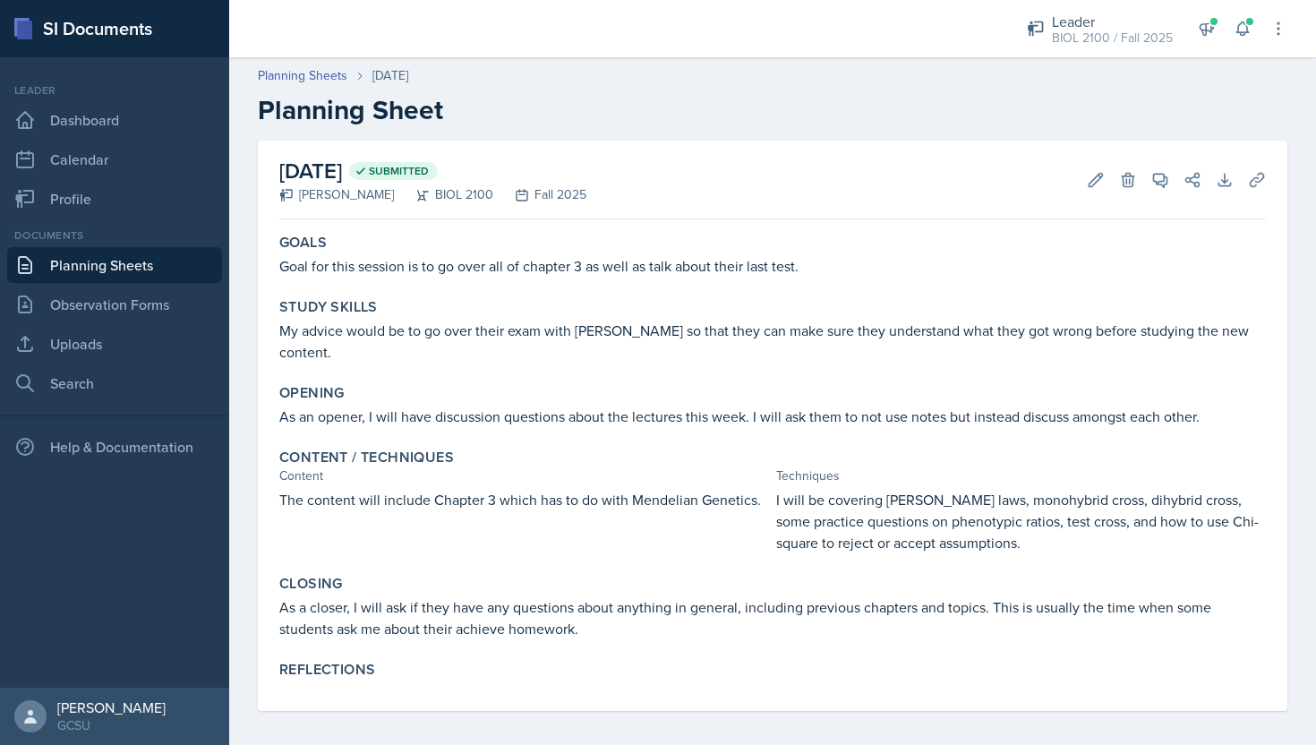
click at [863, 489] on p "I will be covering [PERSON_NAME] laws, monohybrid cross, dihybrid cross, some p…" at bounding box center [1021, 521] width 490 height 64
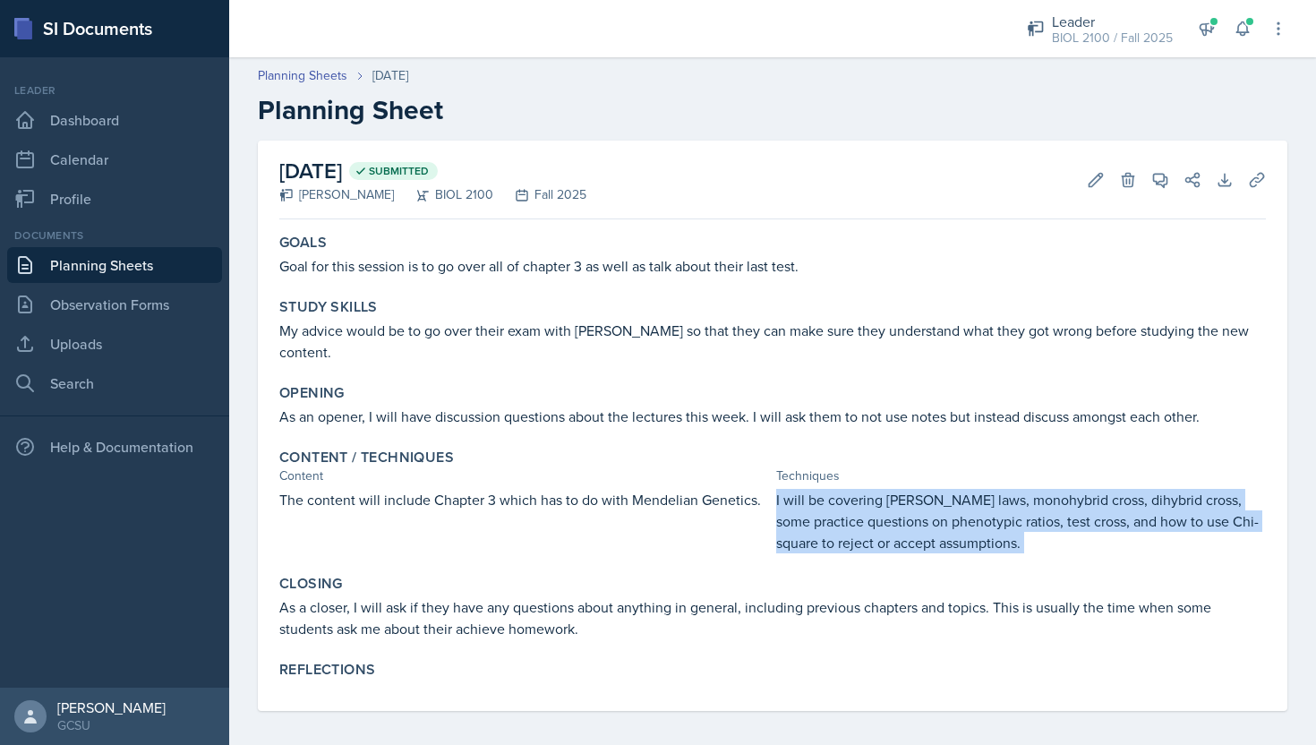
click at [863, 489] on p "I will be covering [PERSON_NAME] laws, monohybrid cross, dihybrid cross, some p…" at bounding box center [1021, 521] width 490 height 64
copy div "I will be covering [PERSON_NAME] laws, monohybrid cross, dihybrid cross, some p…"
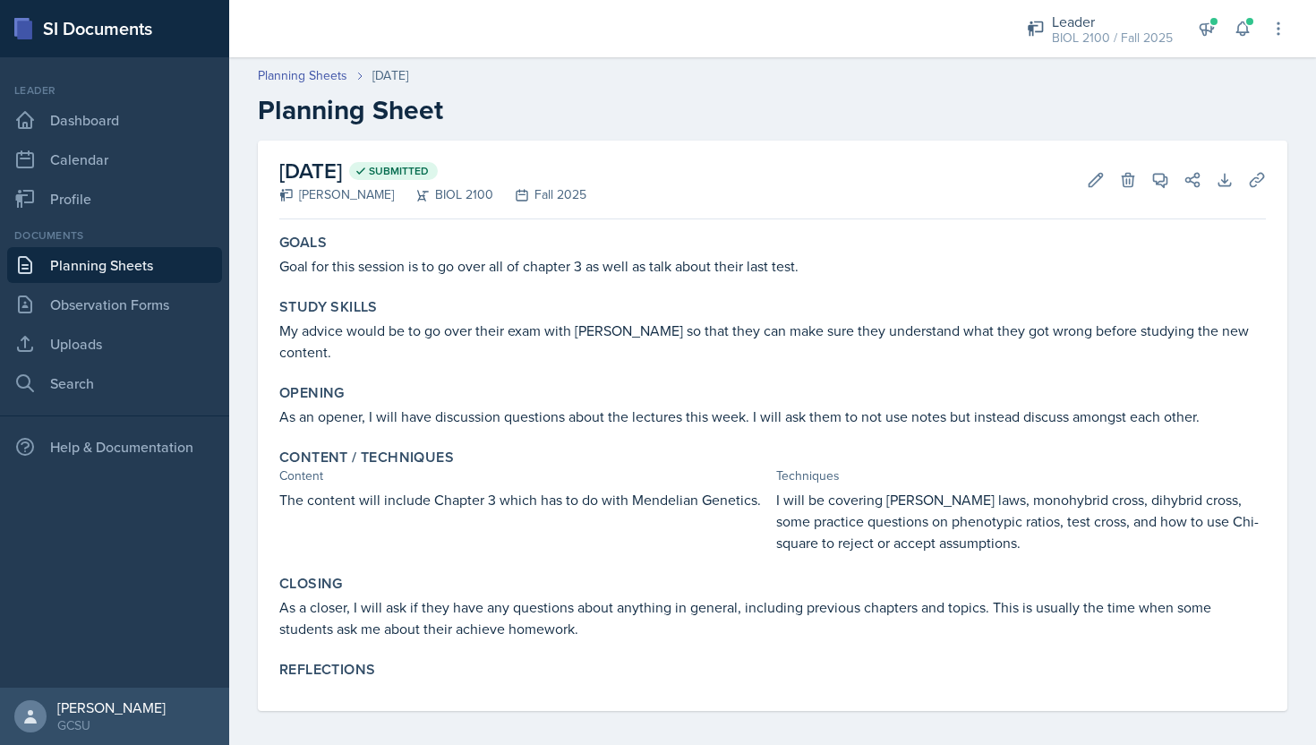
click at [468, 601] on p "As a closer, I will ask if they have any questions about anything in general, i…" at bounding box center [772, 617] width 987 height 43
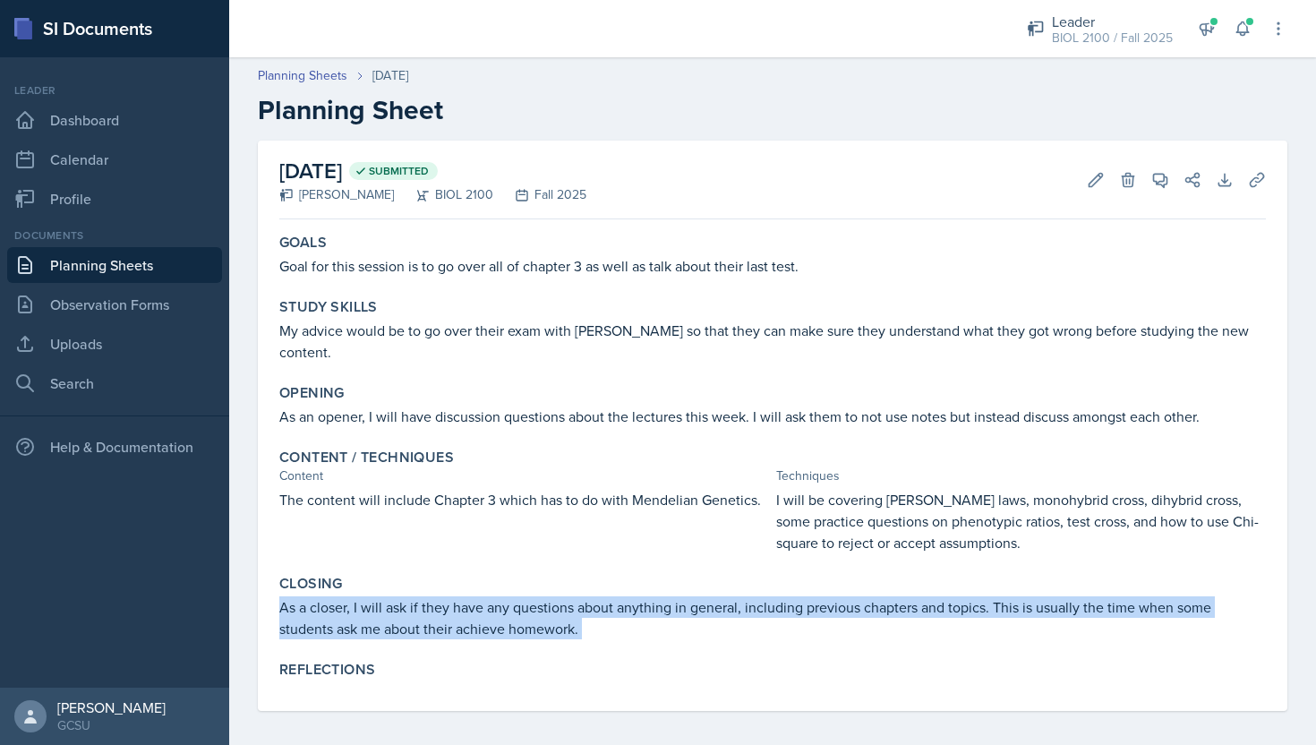
click at [468, 601] on p "As a closer, I will ask if they have any questions about anything in general, i…" at bounding box center [772, 617] width 987 height 43
copy div "As a closer, I will ask if they have any questions about anything in general, i…"
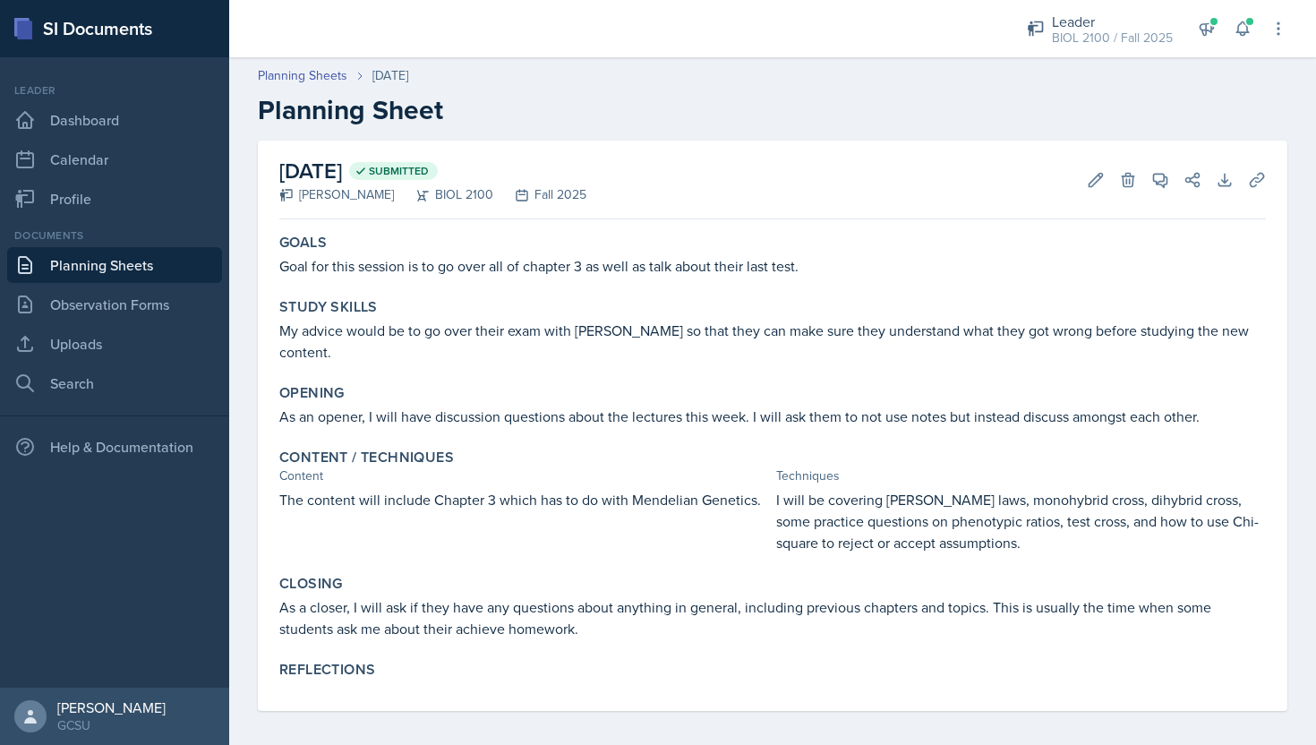
click at [605, 202] on div "[DATE] Submitted [PERSON_NAME] BIOL 2100 Fall 2025 Edit Delete View Comments Co…" at bounding box center [772, 180] width 987 height 79
click at [800, 267] on p "Goal for this session is to go over all of chapter 3 as well as talk about thei…" at bounding box center [772, 265] width 987 height 21
click at [1041, 316] on div "Study Skills My advice would be to go over their exam with [PERSON_NAME] so tha…" at bounding box center [772, 330] width 1001 height 79
click at [1041, 325] on p "My advice would be to go over their exam with [PERSON_NAME] so that they can ma…" at bounding box center [772, 341] width 987 height 43
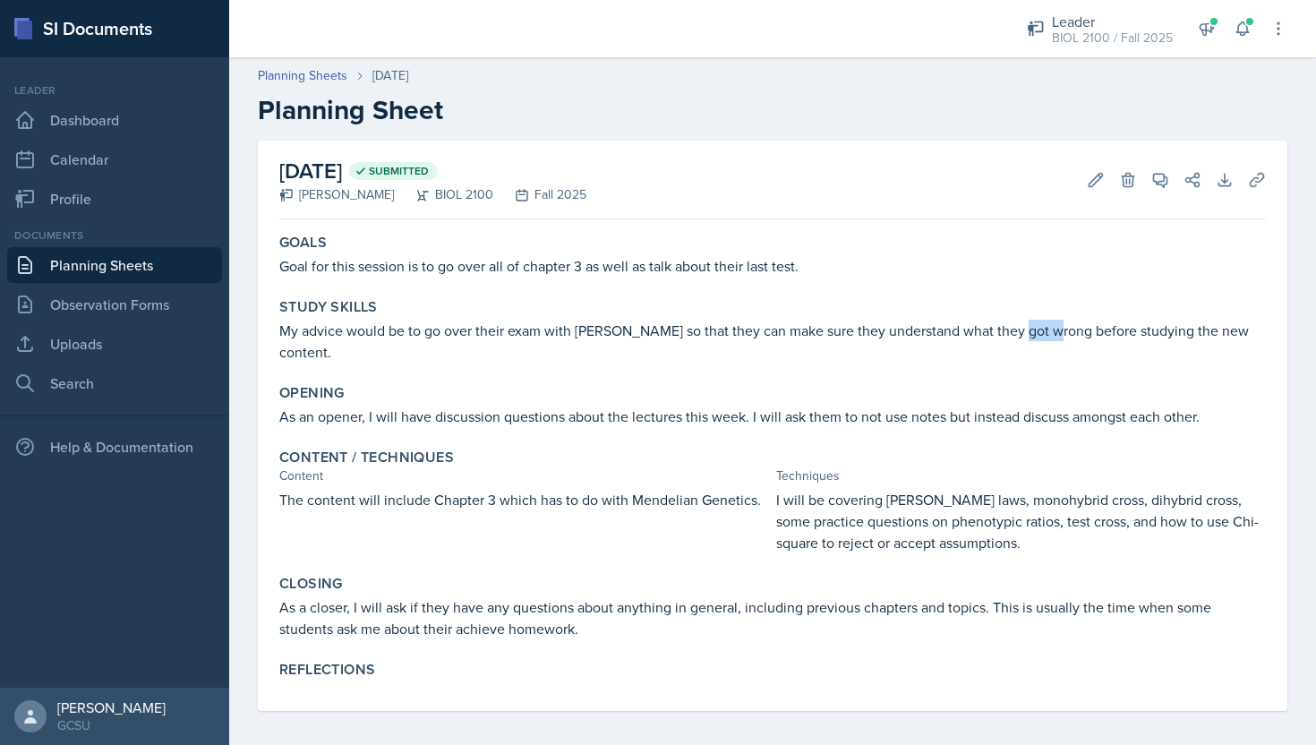
click at [1041, 325] on p "My advice would be to go over their exam with [PERSON_NAME] so that they can ma…" at bounding box center [772, 341] width 987 height 43
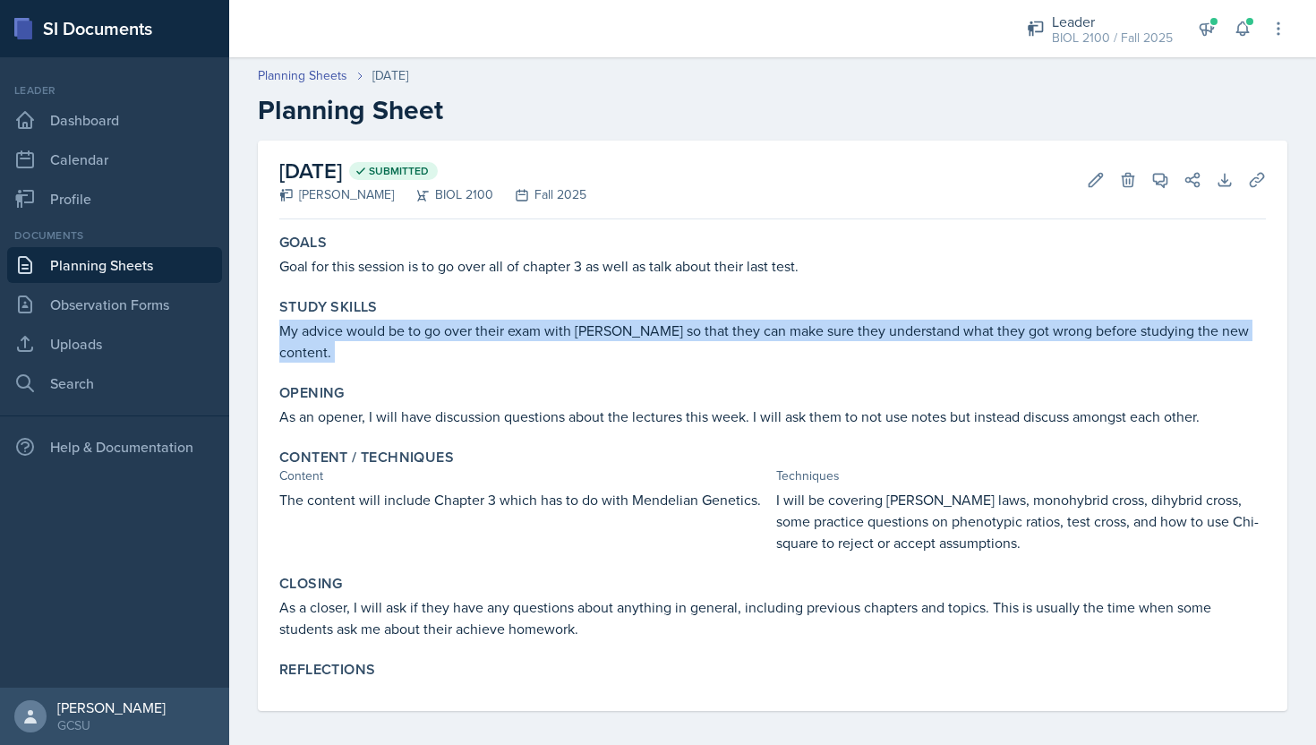
click at [1041, 325] on p "My advice would be to go over their exam with [PERSON_NAME] so that they can ma…" at bounding box center [772, 341] width 987 height 43
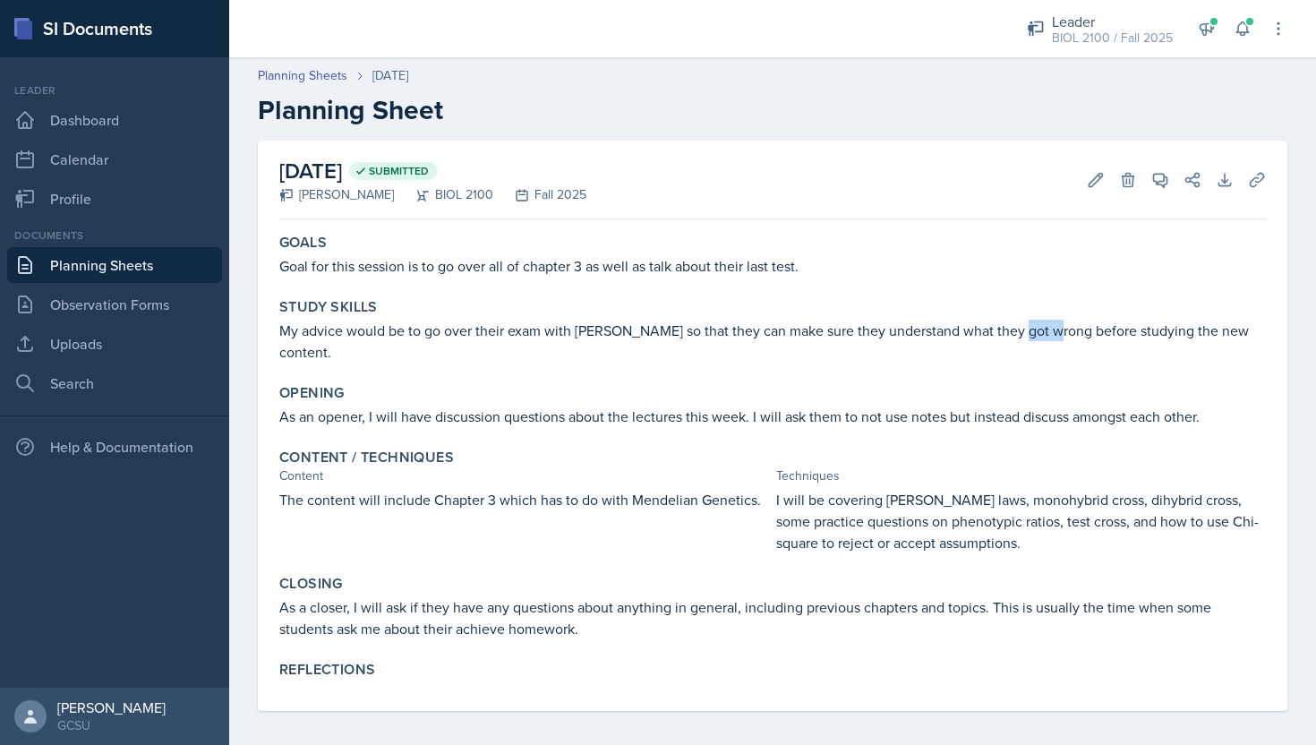
click at [1041, 325] on p "My advice would be to go over their exam with [PERSON_NAME] so that they can ma…" at bounding box center [772, 341] width 987 height 43
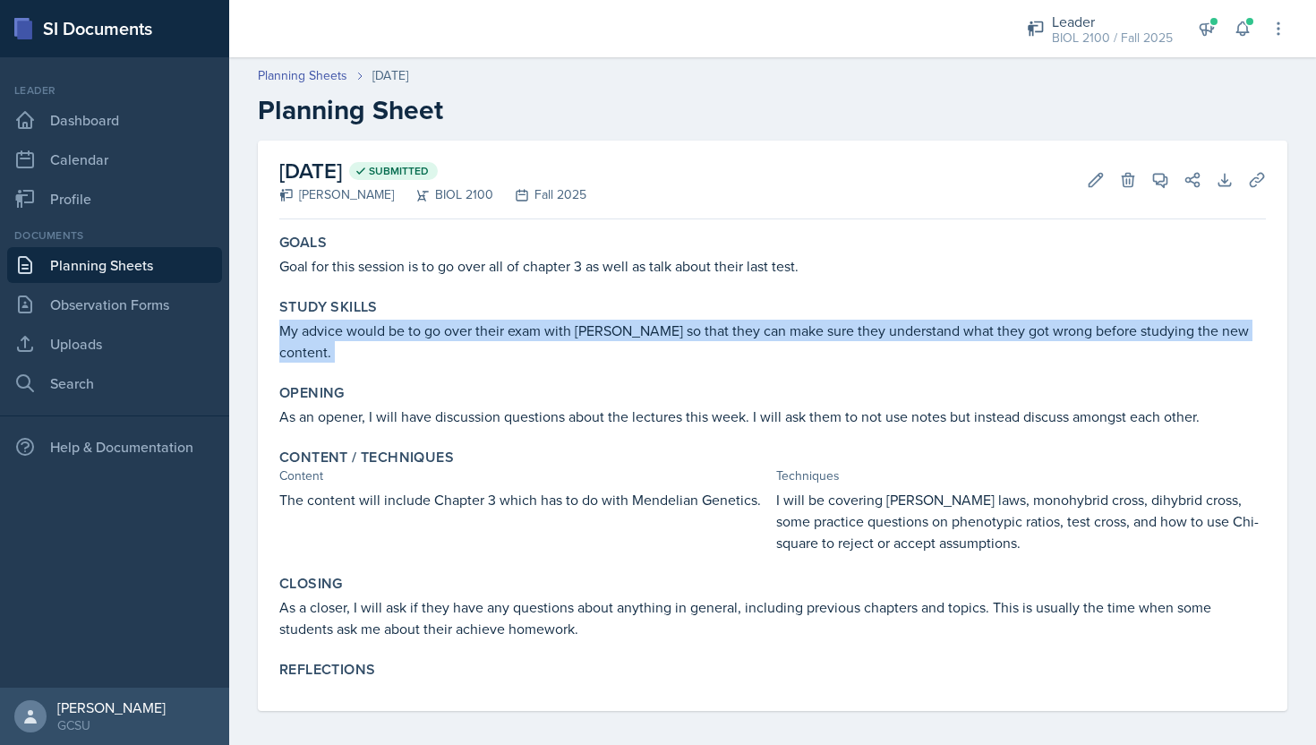
click at [1041, 325] on p "My advice would be to go over their exam with [PERSON_NAME] so that they can ma…" at bounding box center [772, 341] width 987 height 43
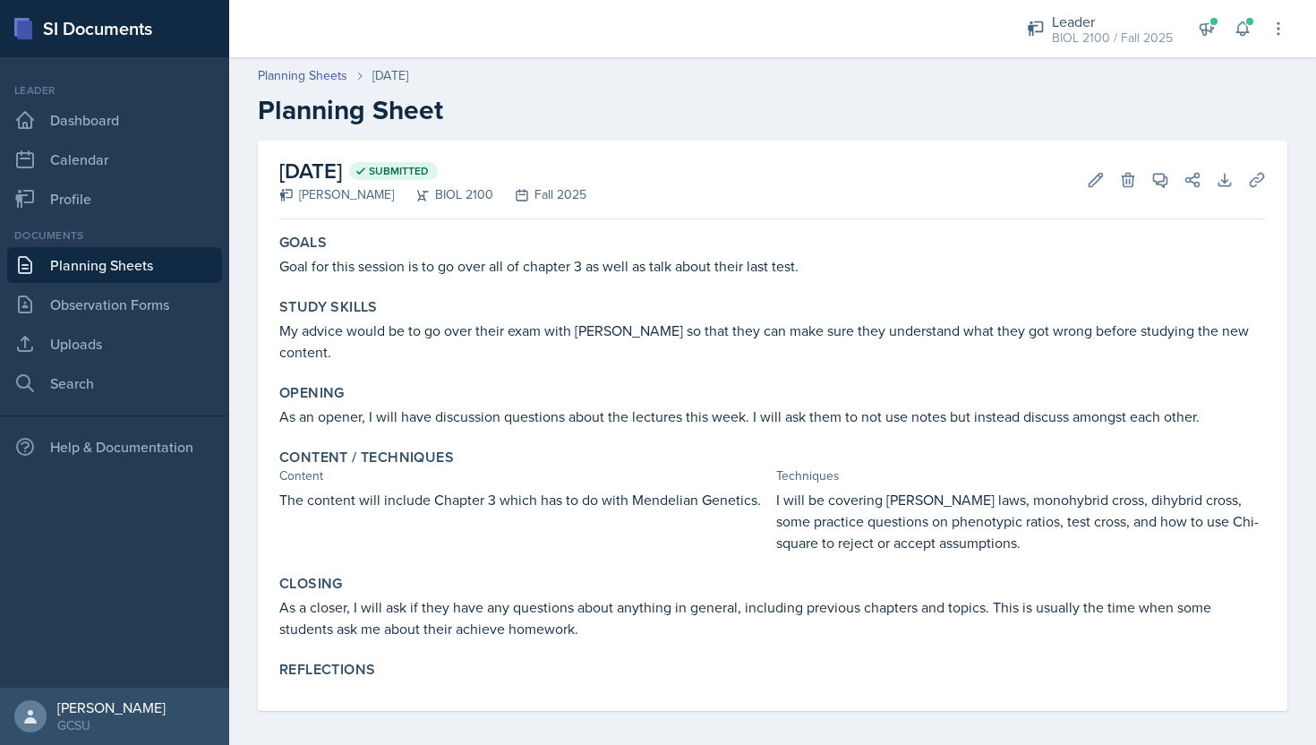
click at [1100, 335] on p "My advice would be to go over their exam with [PERSON_NAME] so that they can ma…" at bounding box center [772, 341] width 987 height 43
click at [1109, 335] on p "My advice would be to go over their exam with [PERSON_NAME] so that they can ma…" at bounding box center [772, 341] width 987 height 43
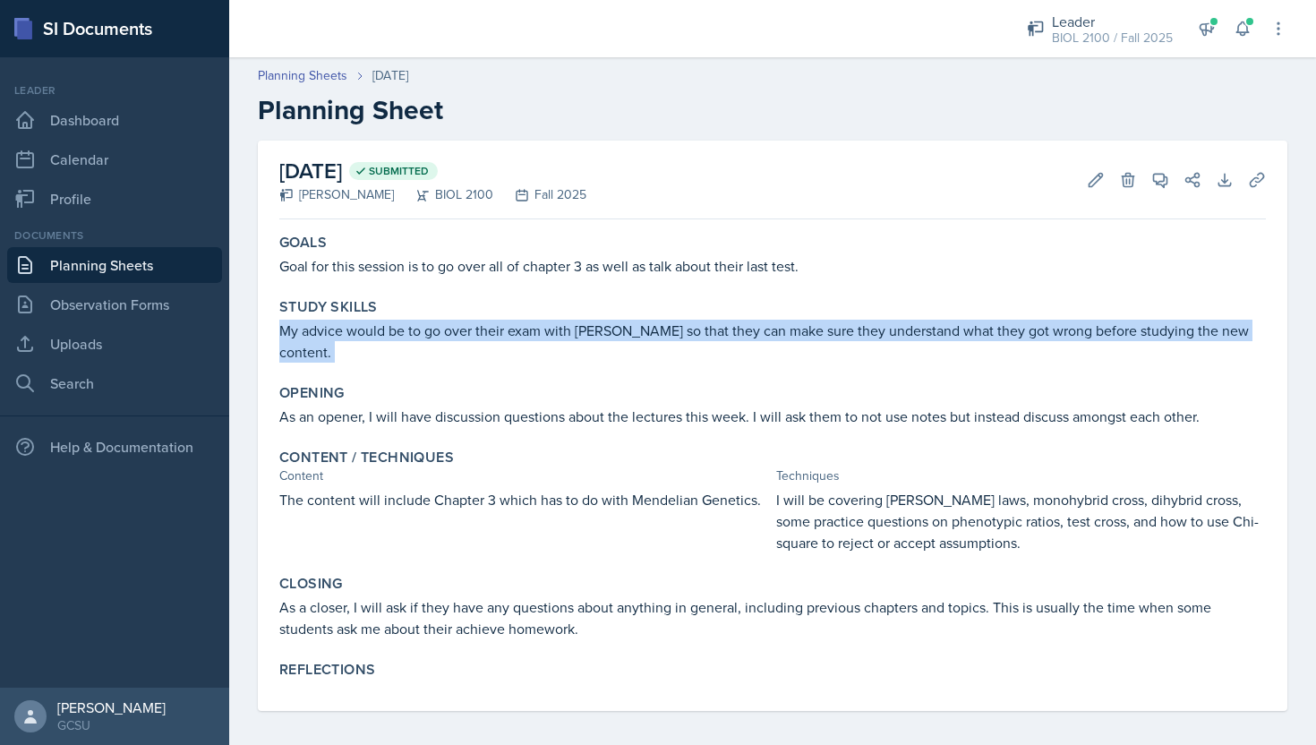
click at [1109, 335] on p "My advice would be to go over their exam with [PERSON_NAME] so that they can ma…" at bounding box center [772, 341] width 987 height 43
